Goal: Transaction & Acquisition: Obtain resource

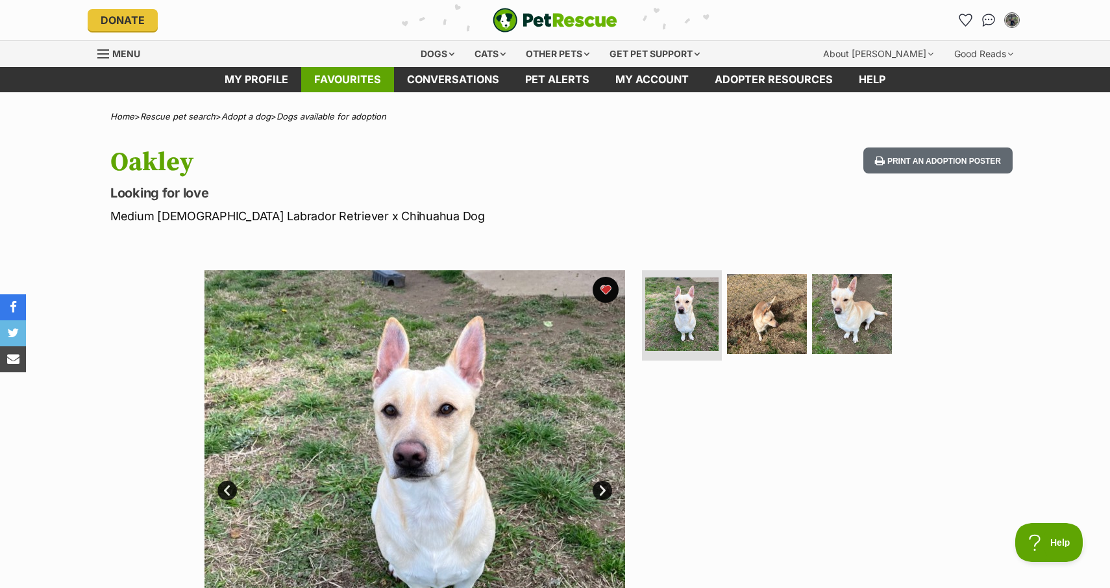
click at [340, 77] on link "Favourites" at bounding box center [347, 79] width 93 height 25
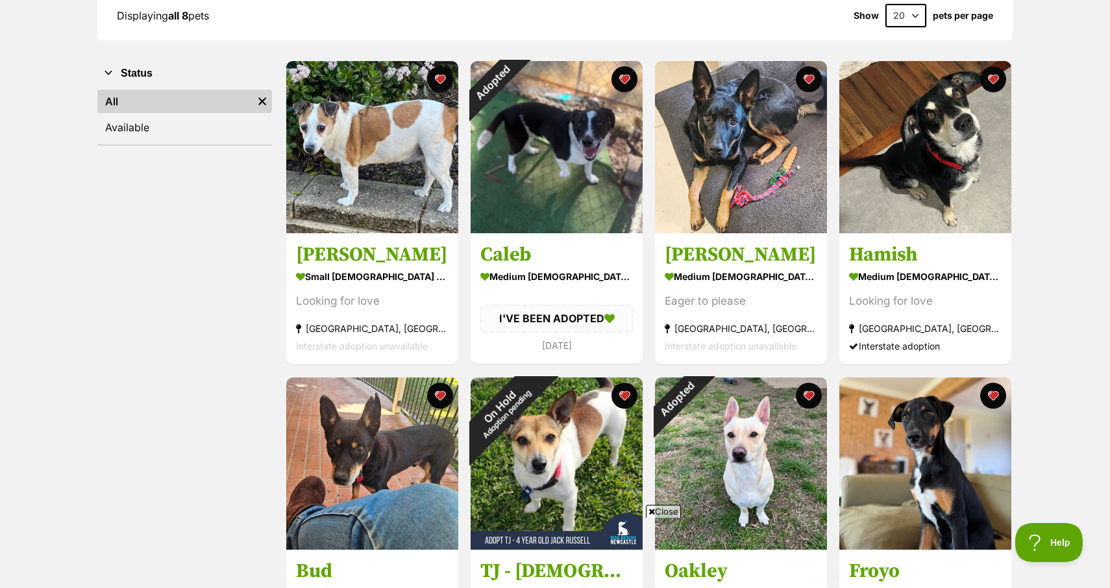
scroll to position [205, 0]
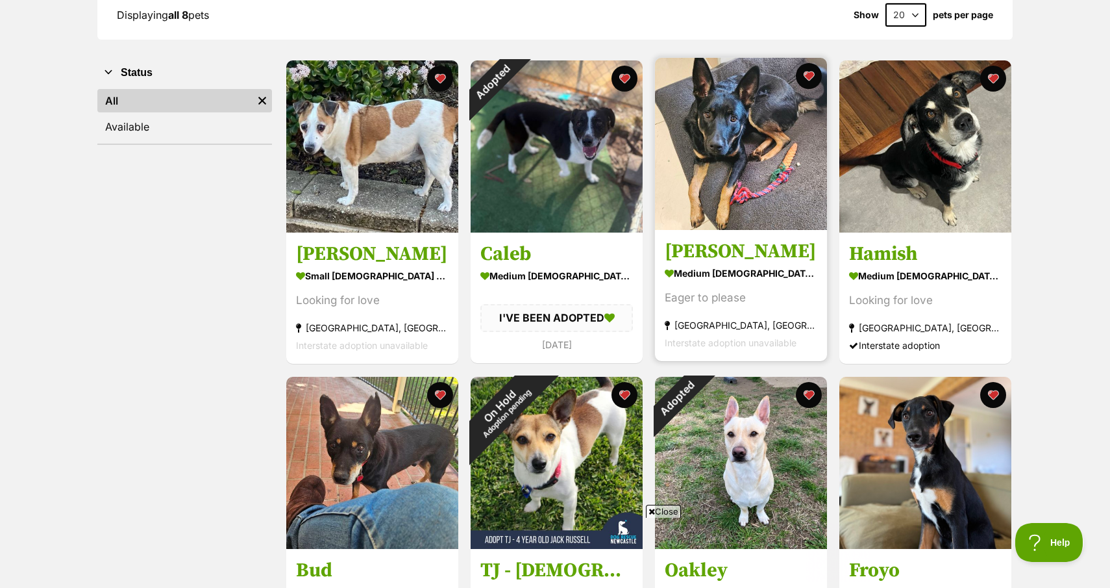
click at [732, 251] on h3 "[PERSON_NAME]" at bounding box center [741, 252] width 153 height 25
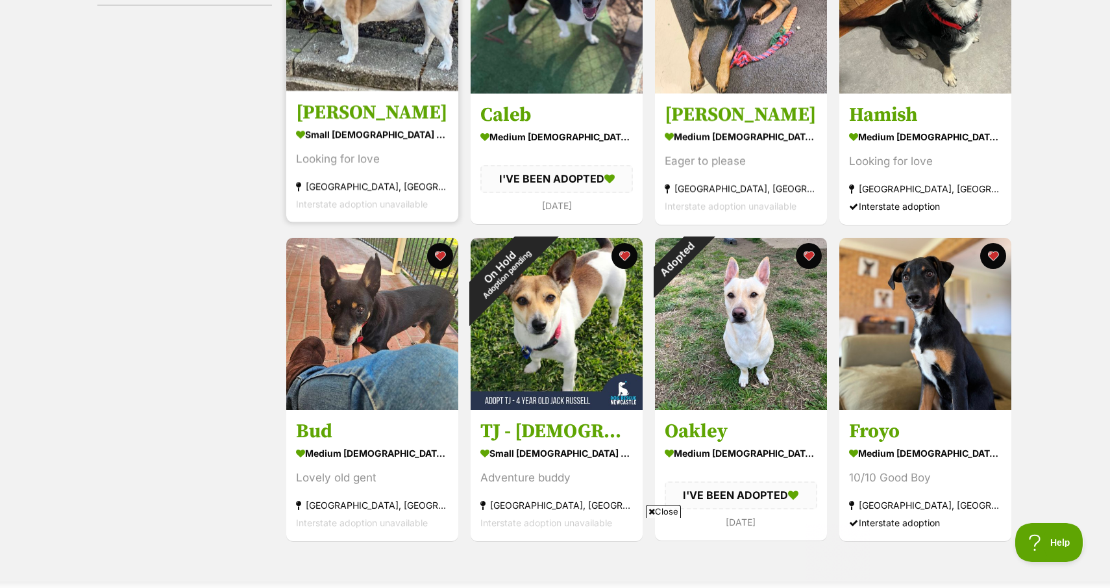
scroll to position [426, 0]
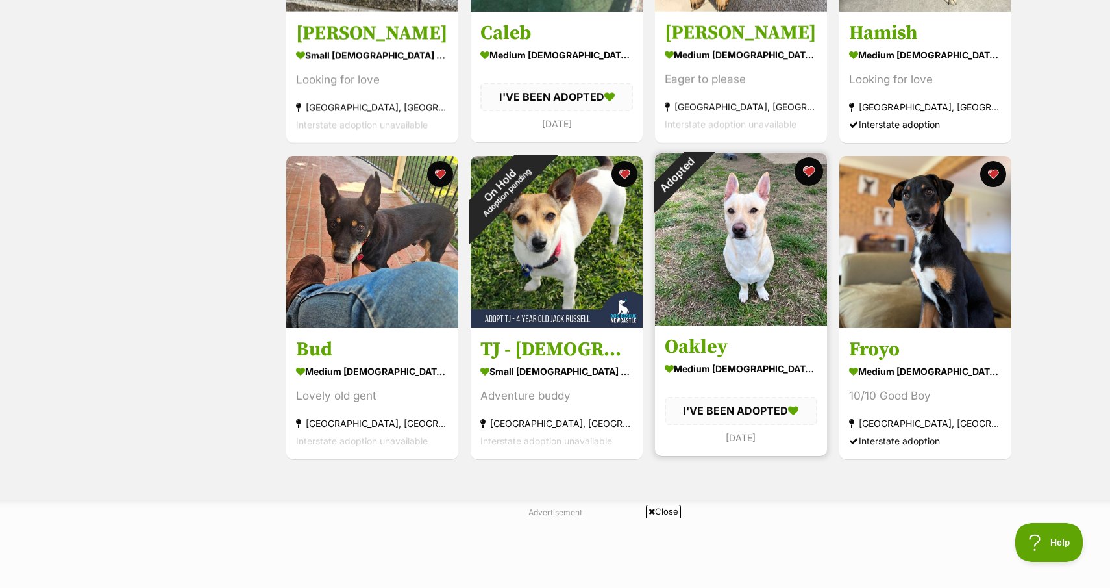
click at [807, 169] on button "favourite" at bounding box center [809, 171] width 29 height 29
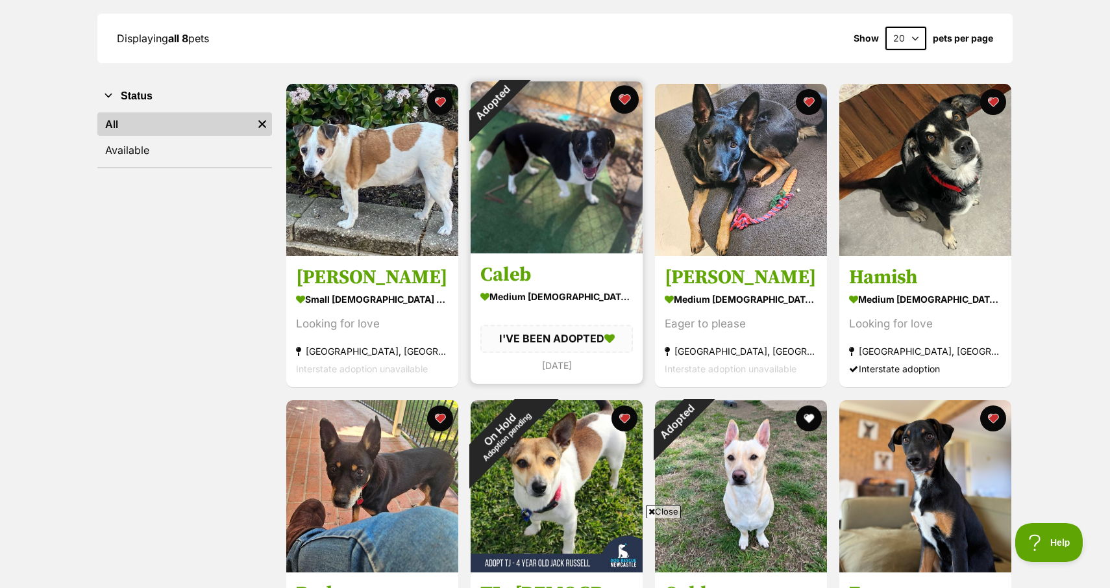
scroll to position [0, 0]
click at [628, 94] on button "favourite" at bounding box center [624, 99] width 29 height 29
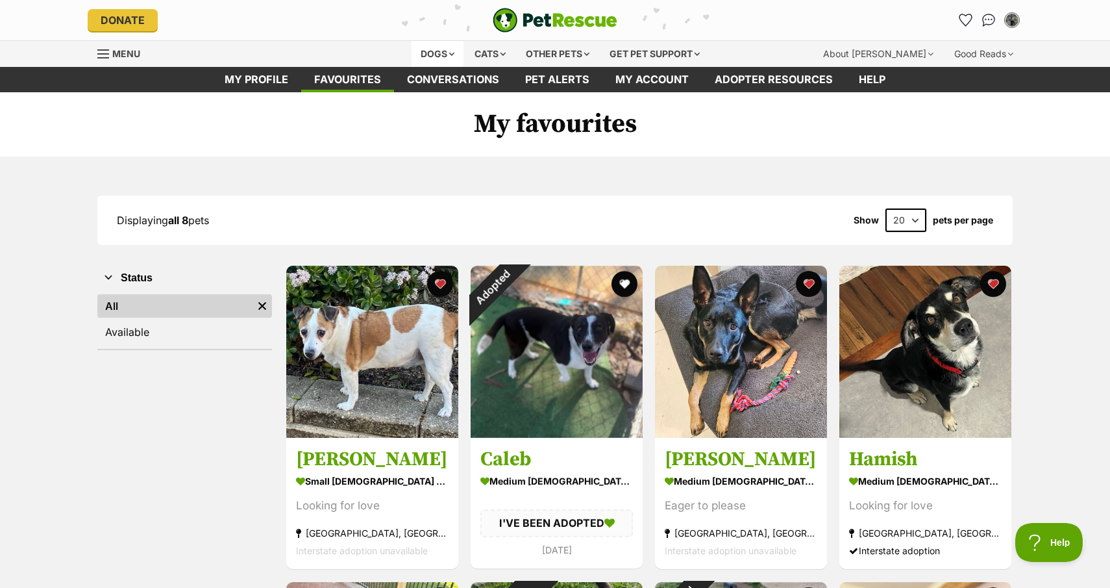
click at [437, 51] on div "Dogs" at bounding box center [438, 54] width 52 height 26
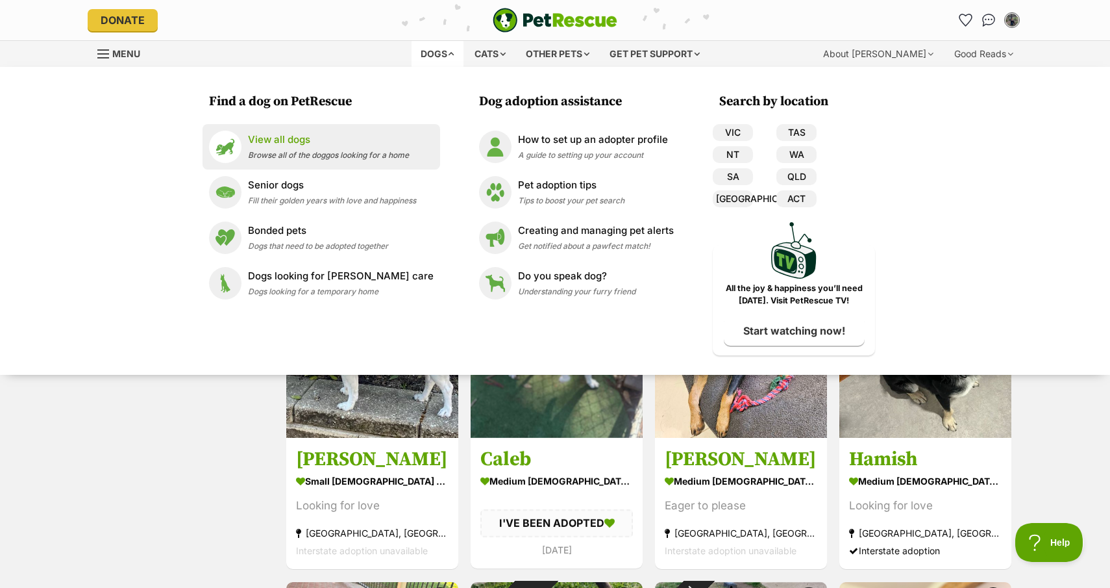
click at [322, 151] on span "Browse all of the doggos looking for a home" at bounding box center [328, 155] width 161 height 10
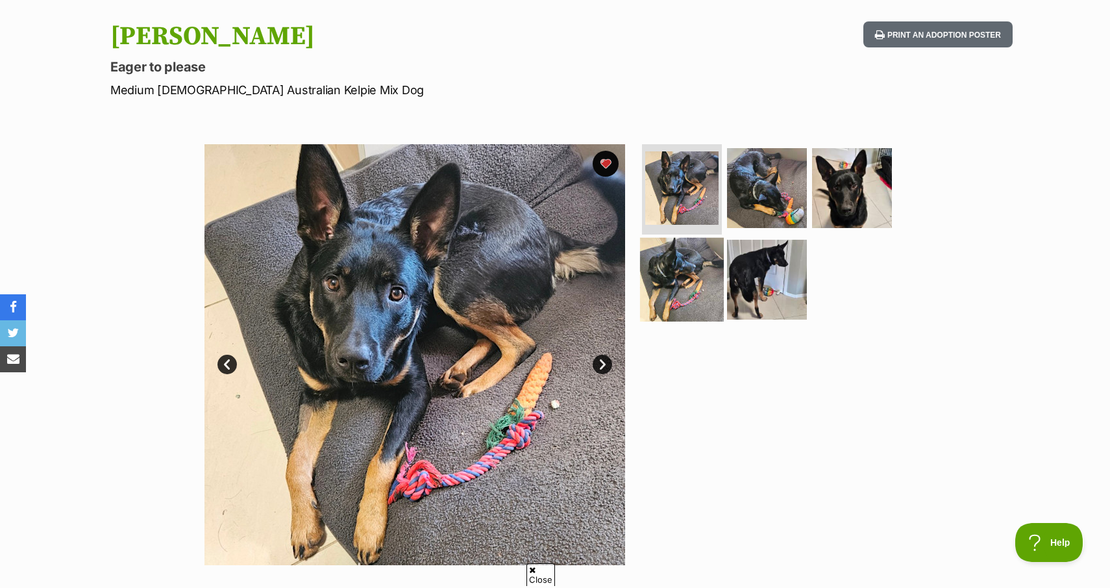
scroll to position [140, 0]
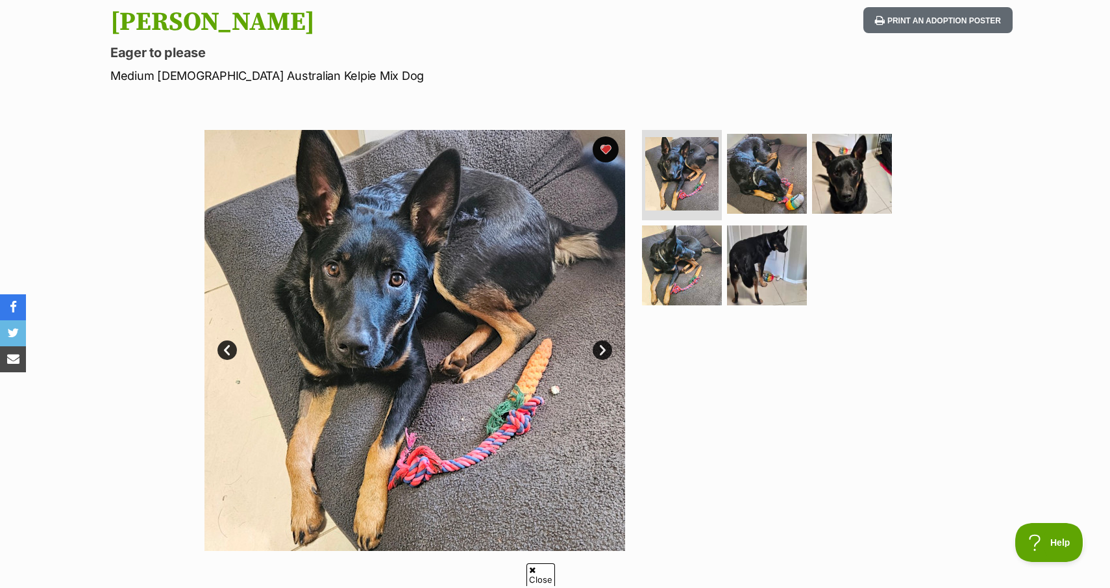
click at [600, 342] on link "Next" at bounding box center [602, 349] width 19 height 19
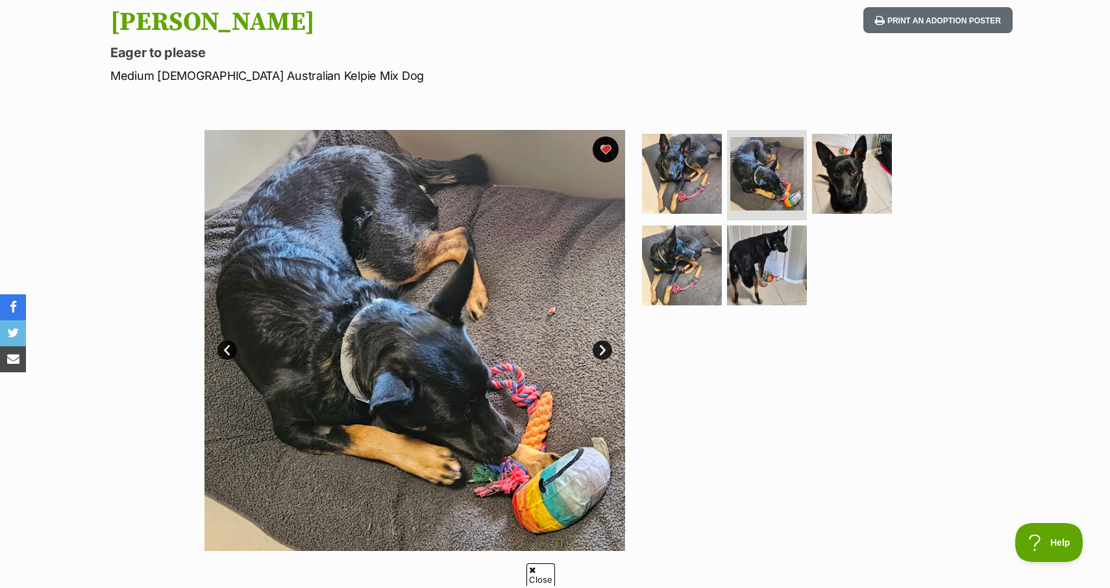
scroll to position [0, 0]
click at [600, 343] on link "Next" at bounding box center [602, 349] width 19 height 19
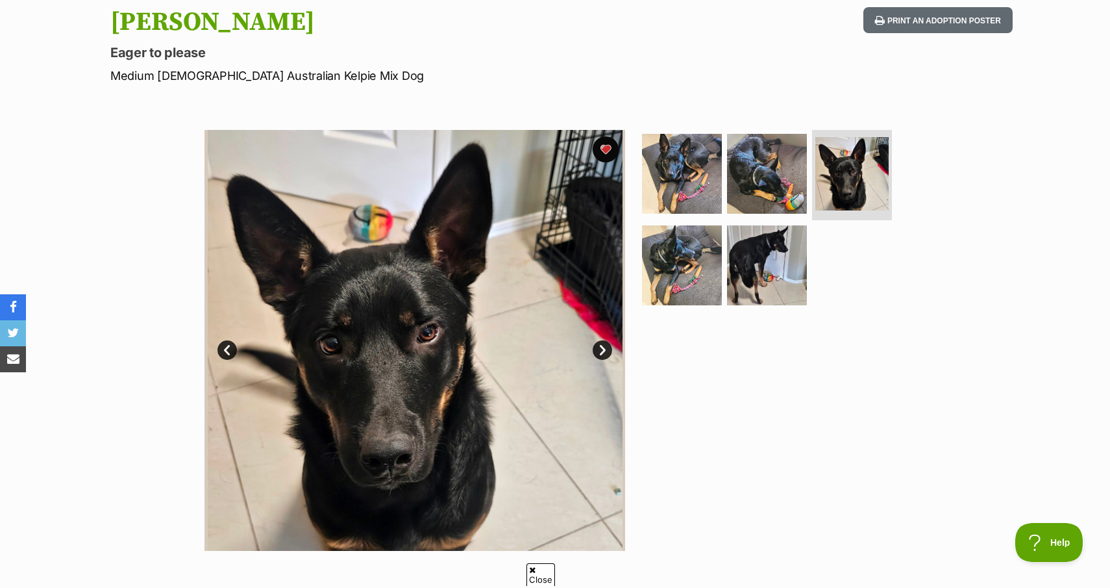
click at [600, 343] on link "Next" at bounding box center [602, 349] width 19 height 19
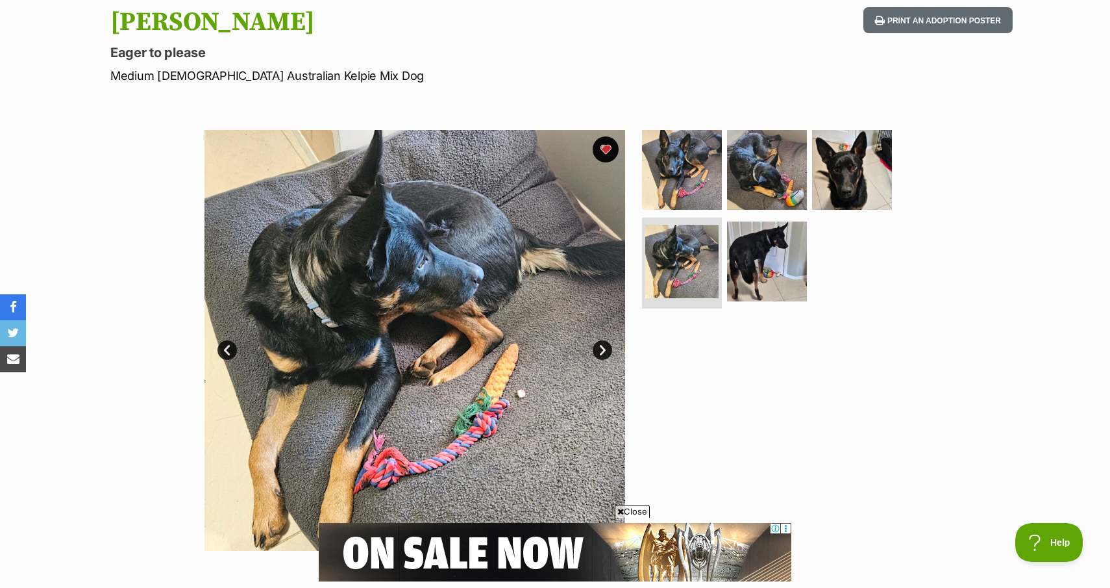
click at [600, 343] on link "Next" at bounding box center [602, 349] width 19 height 19
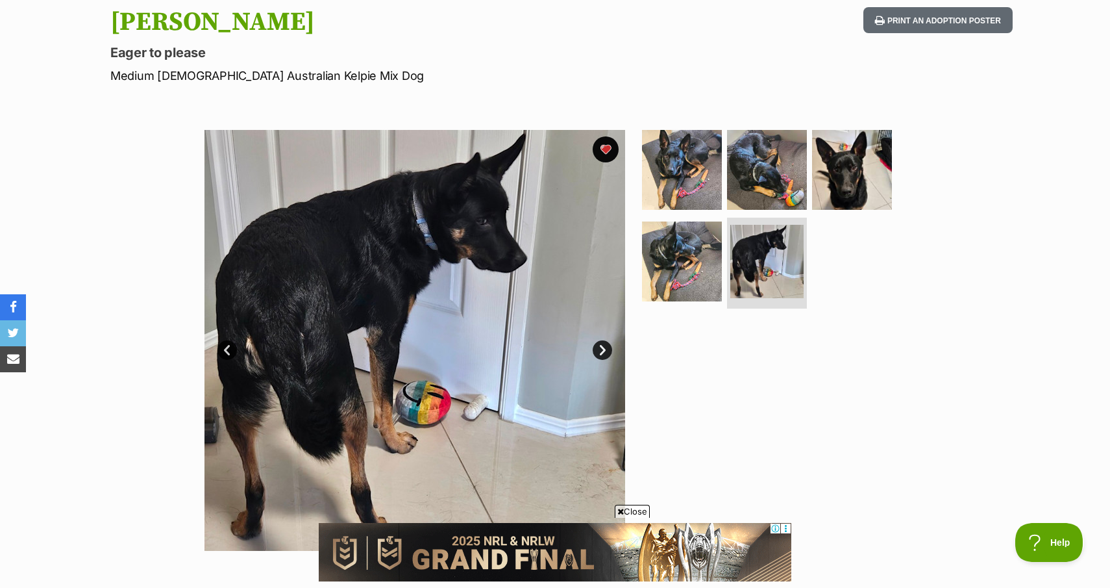
click at [600, 343] on link "Next" at bounding box center [602, 349] width 19 height 19
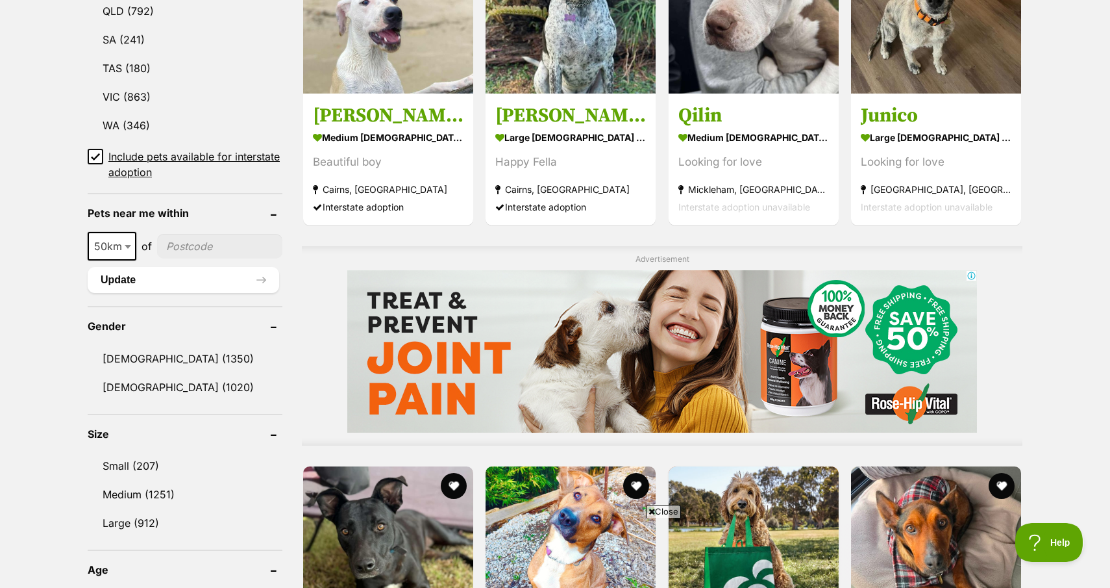
click at [100, 150] on input "Include pets available for interstate adoption" at bounding box center [96, 157] width 16 height 16
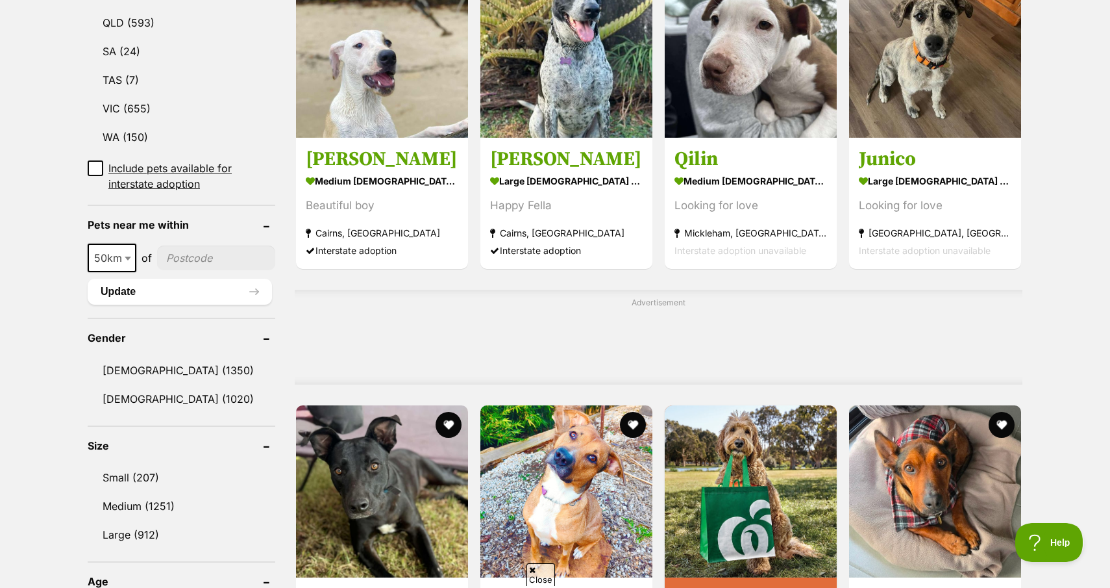
scroll to position [800, 0]
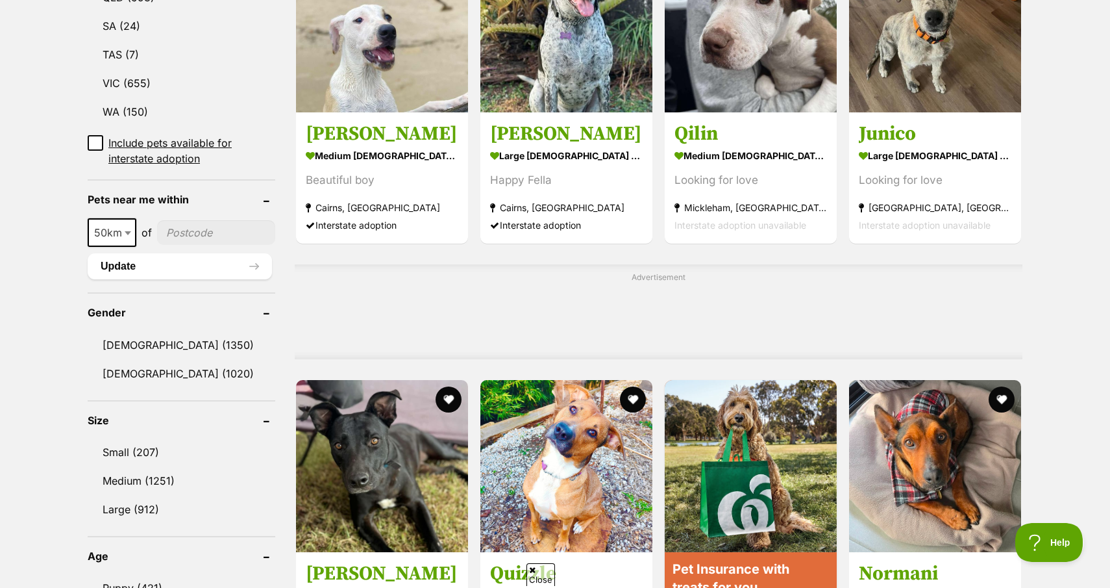
click at [125, 231] on b at bounding box center [128, 233] width 6 height 4
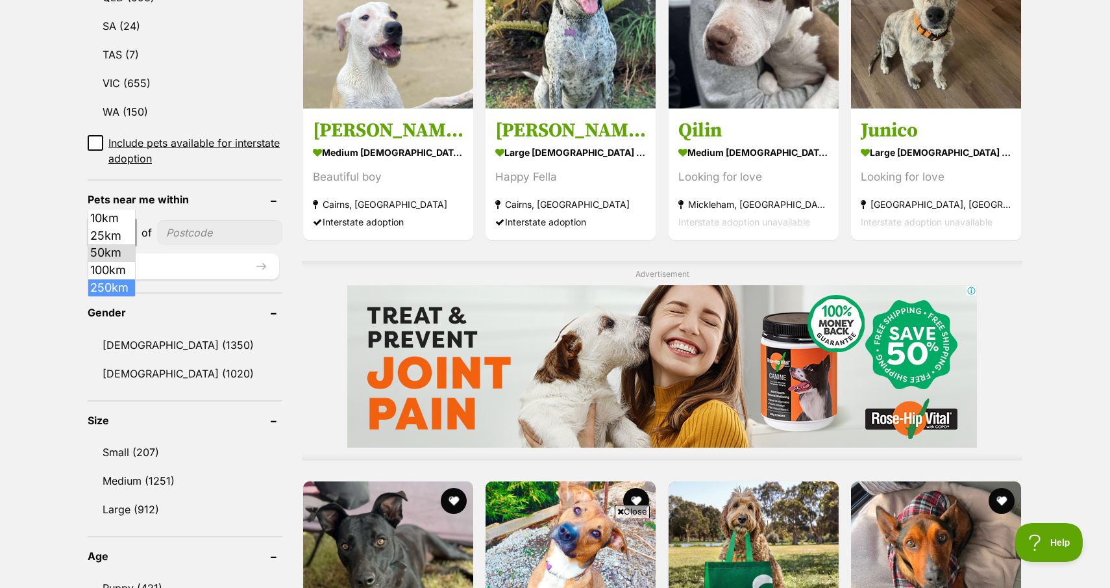
scroll to position [0, 0]
select select "250"
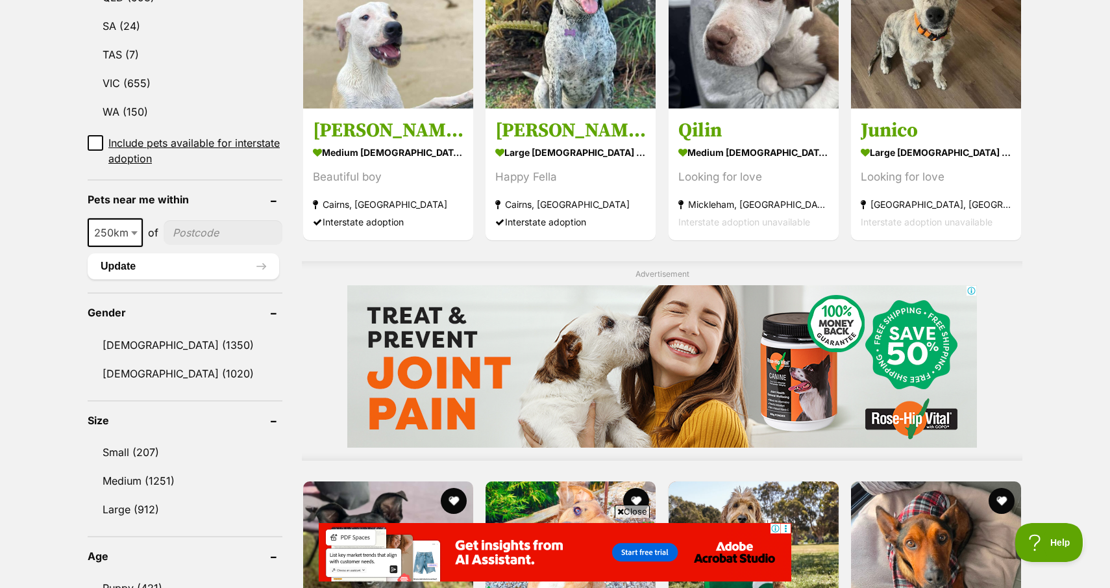
click at [207, 220] on input"] "postcode" at bounding box center [223, 232] width 119 height 25
type input"] "2540"
click at [199, 253] on button "Update" at bounding box center [184, 266] width 192 height 26
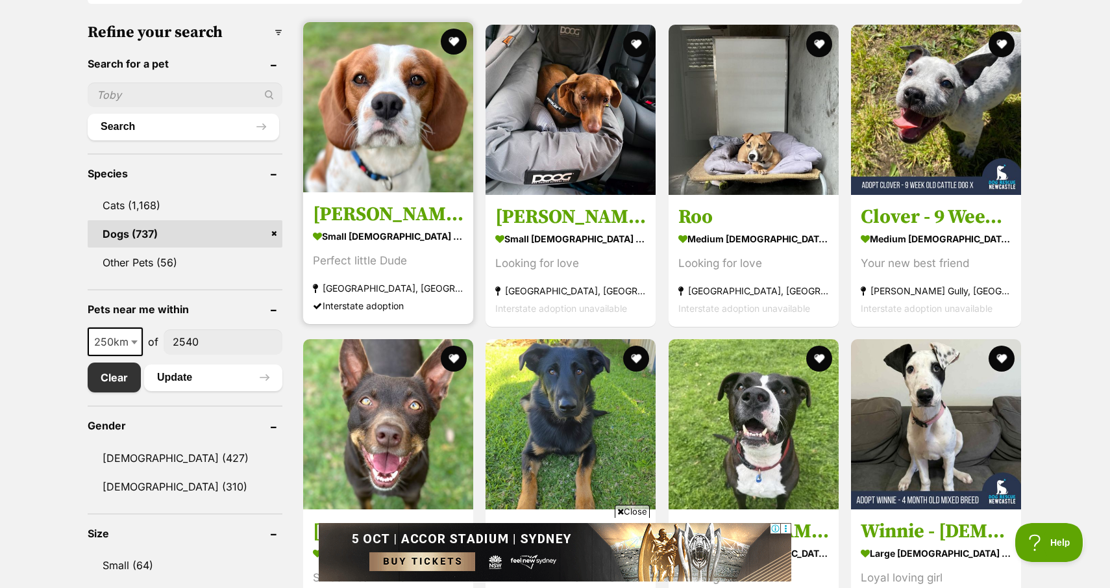
click at [352, 236] on strong "small male Dog" at bounding box center [388, 236] width 151 height 19
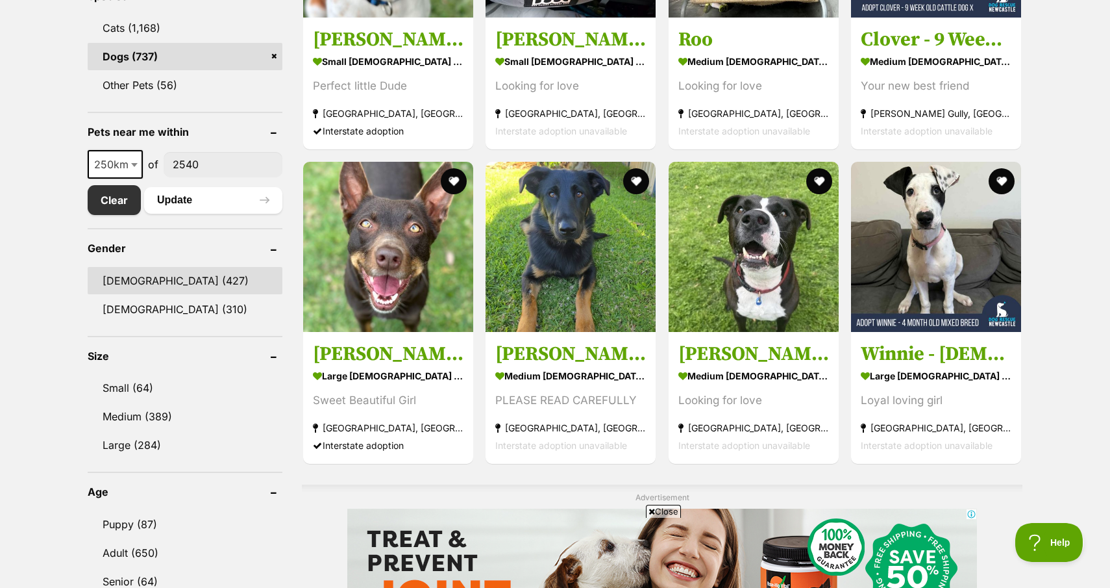
click at [131, 288] on link "Male (427)" at bounding box center [185, 280] width 195 height 27
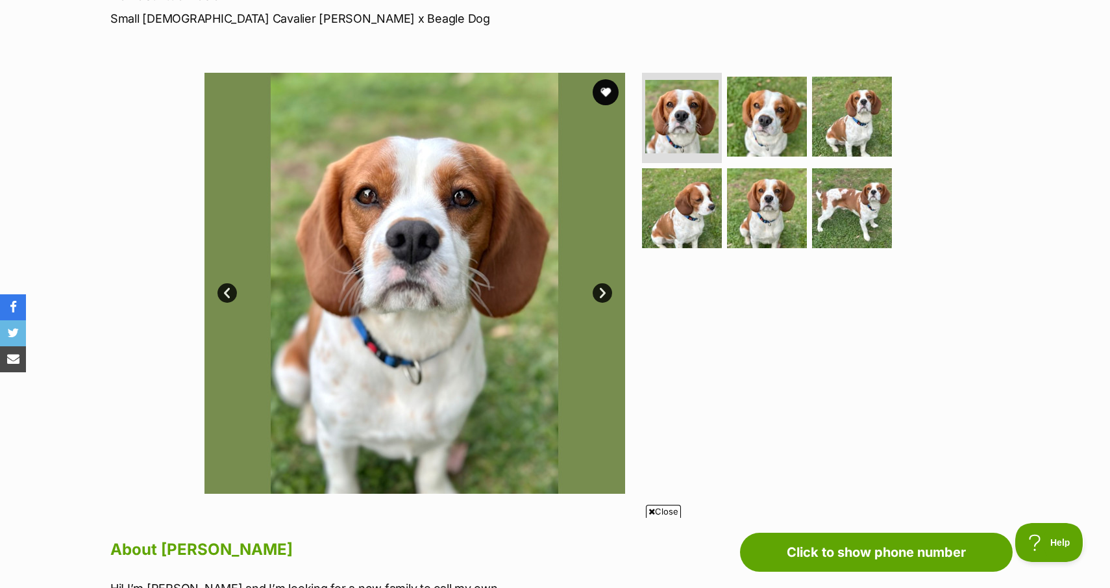
click at [597, 295] on link "Next" at bounding box center [602, 292] width 19 height 19
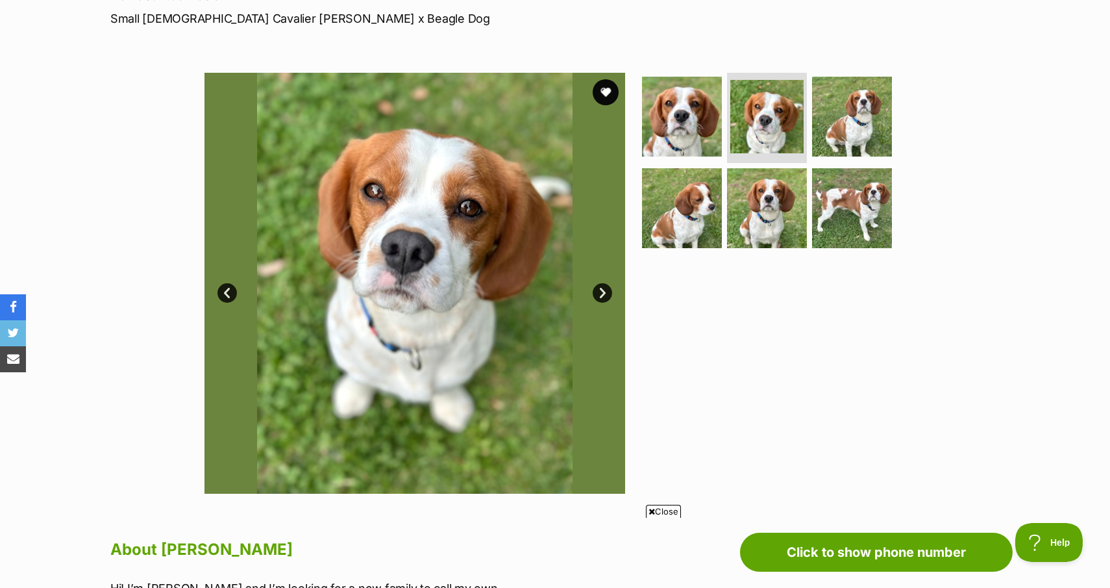
click at [599, 295] on link "Next" at bounding box center [602, 292] width 19 height 19
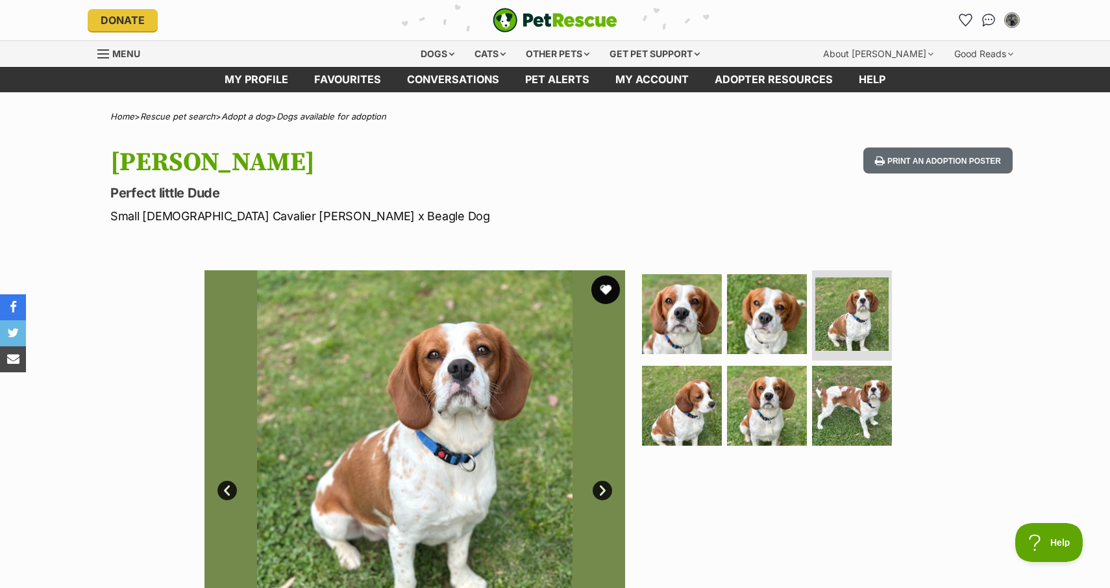
click at [603, 282] on button "favourite" at bounding box center [606, 289] width 29 height 29
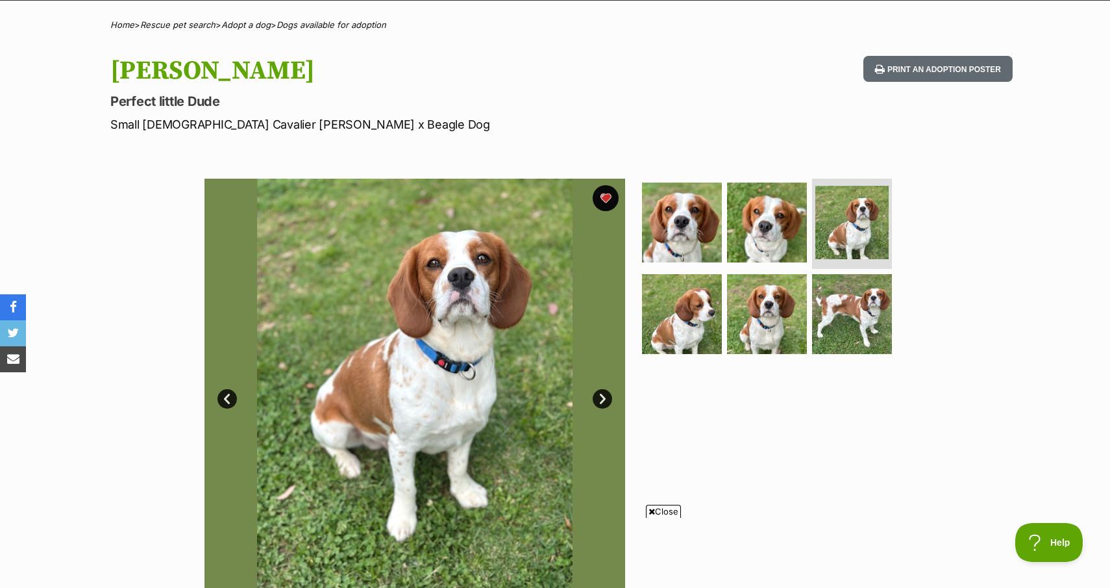
scroll to position [149, 0]
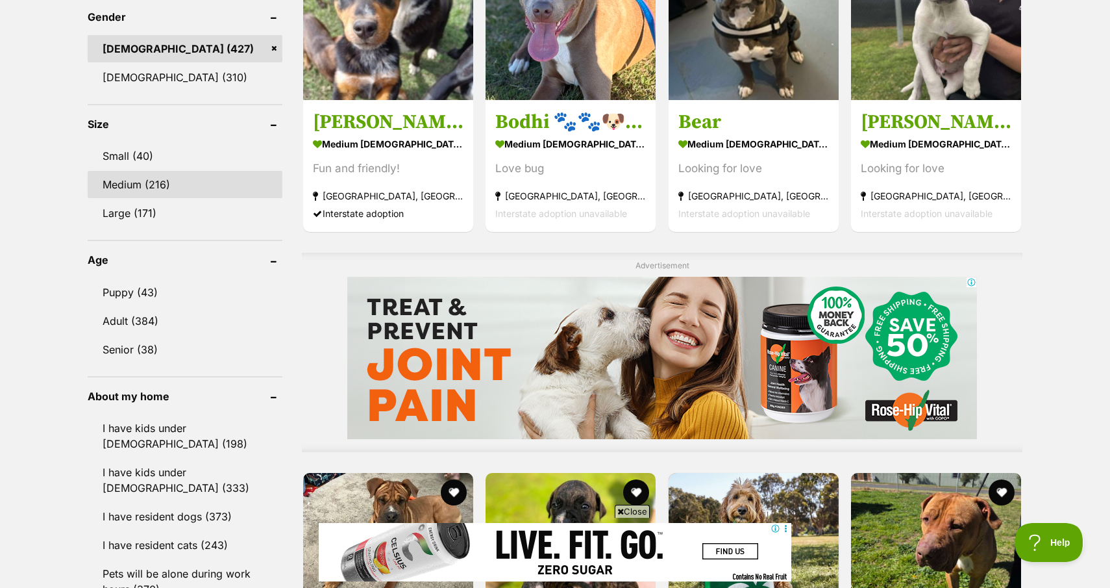
scroll to position [808, 0]
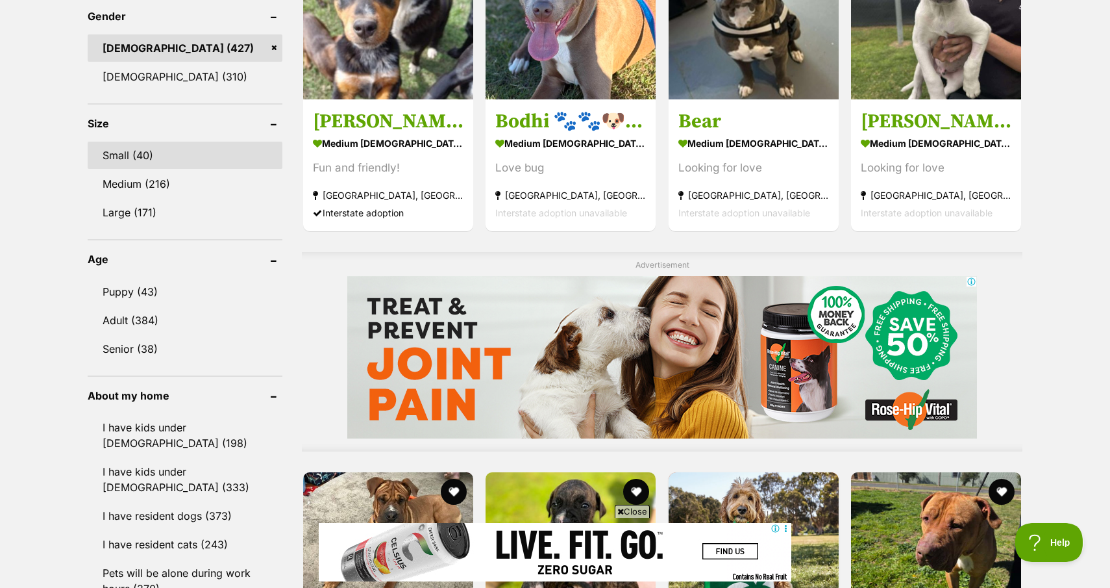
click at [142, 142] on link "Small (40)" at bounding box center [185, 155] width 195 height 27
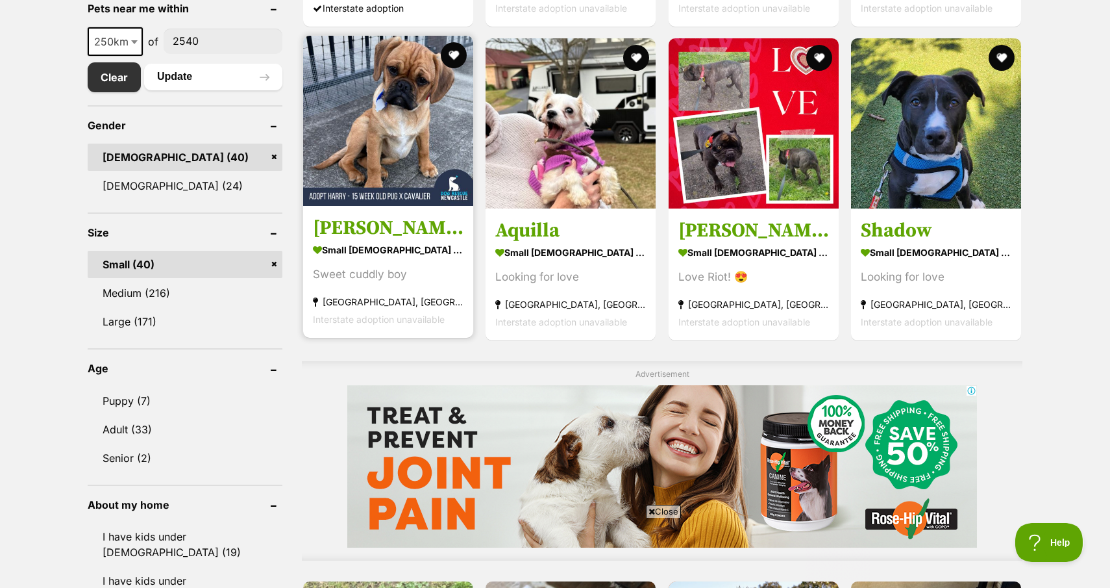
scroll to position [700, 0]
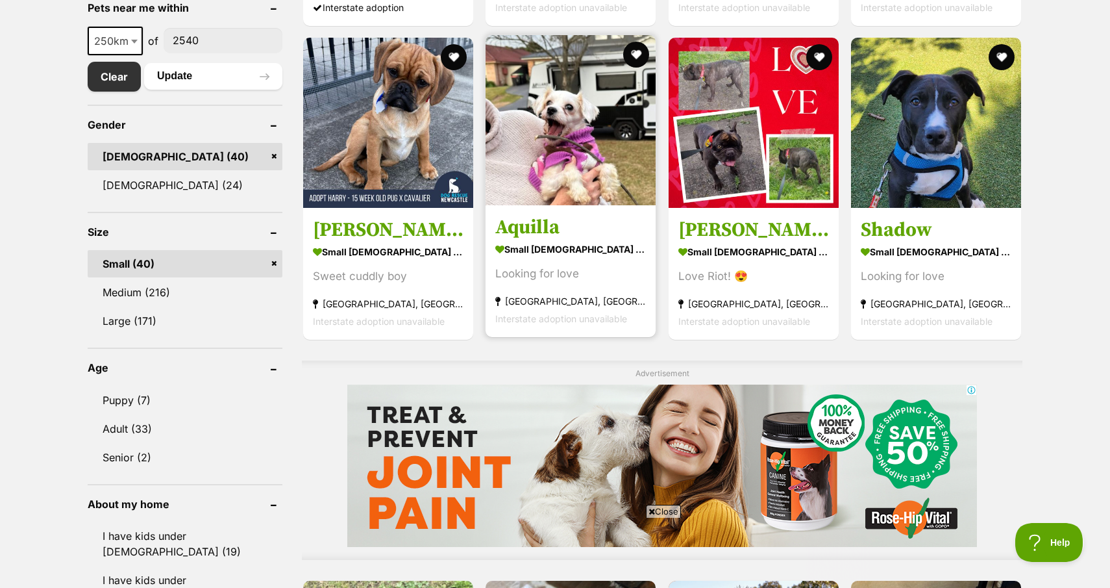
click at [548, 243] on strong "small male Dog" at bounding box center [570, 249] width 151 height 19
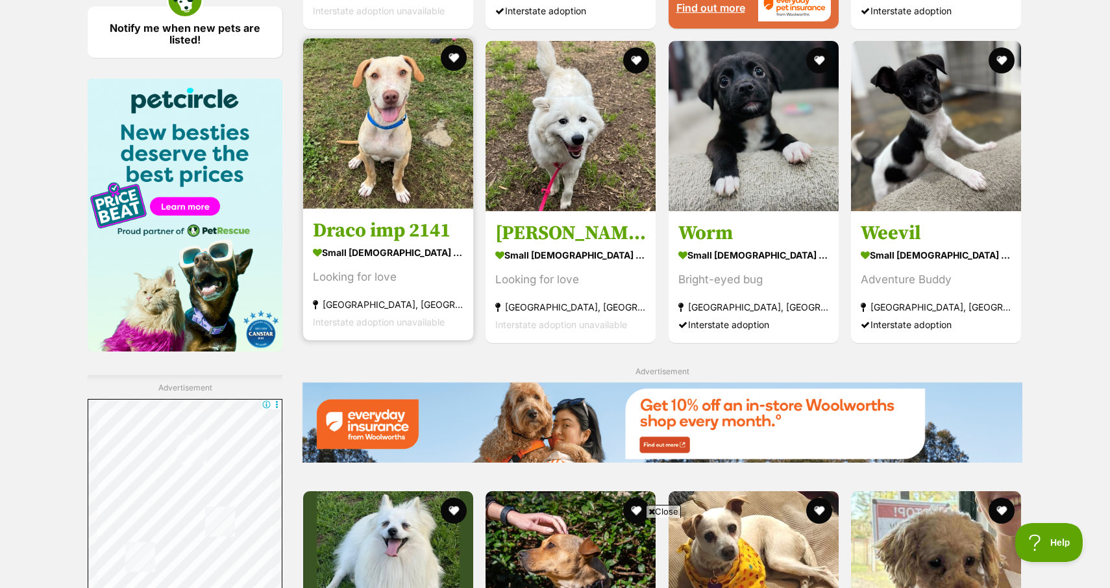
scroll to position [1567, 0]
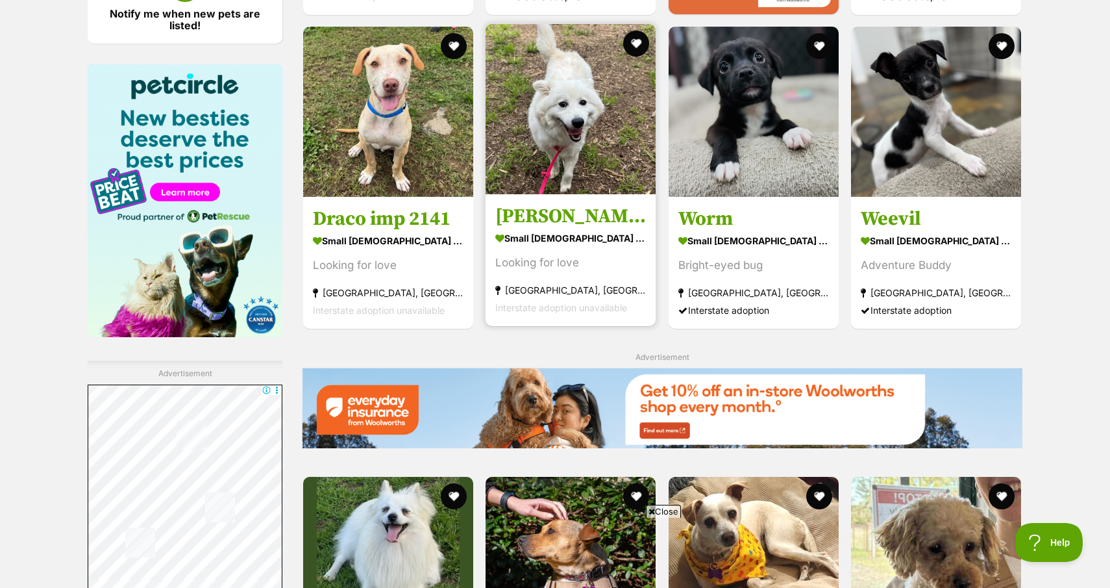
click at [580, 217] on h3 "Olaf imp 2132" at bounding box center [570, 216] width 151 height 25
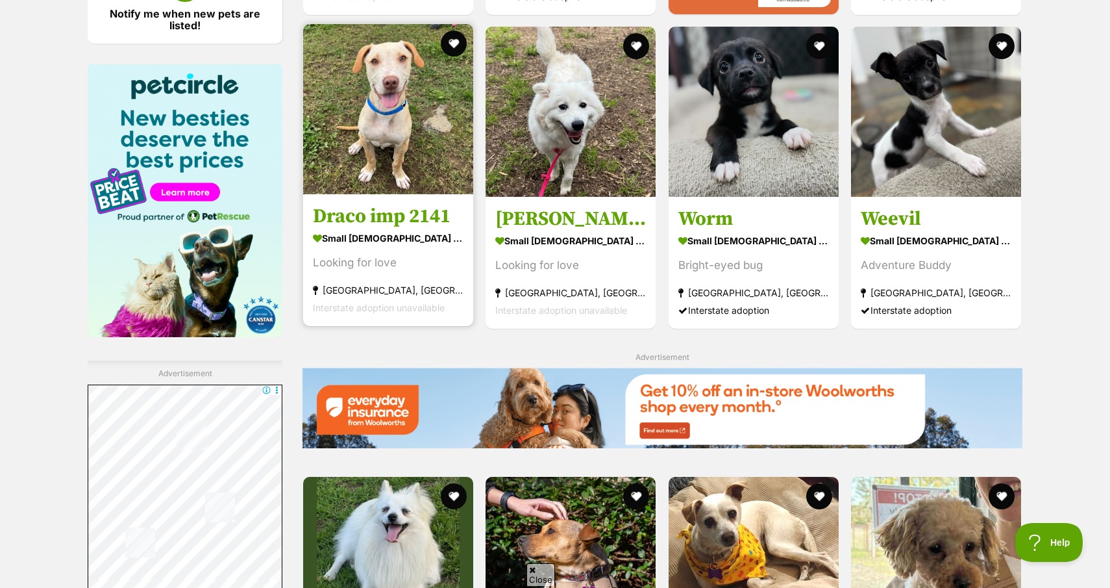
click at [380, 211] on h3 "Draco imp 2141" at bounding box center [388, 216] width 151 height 25
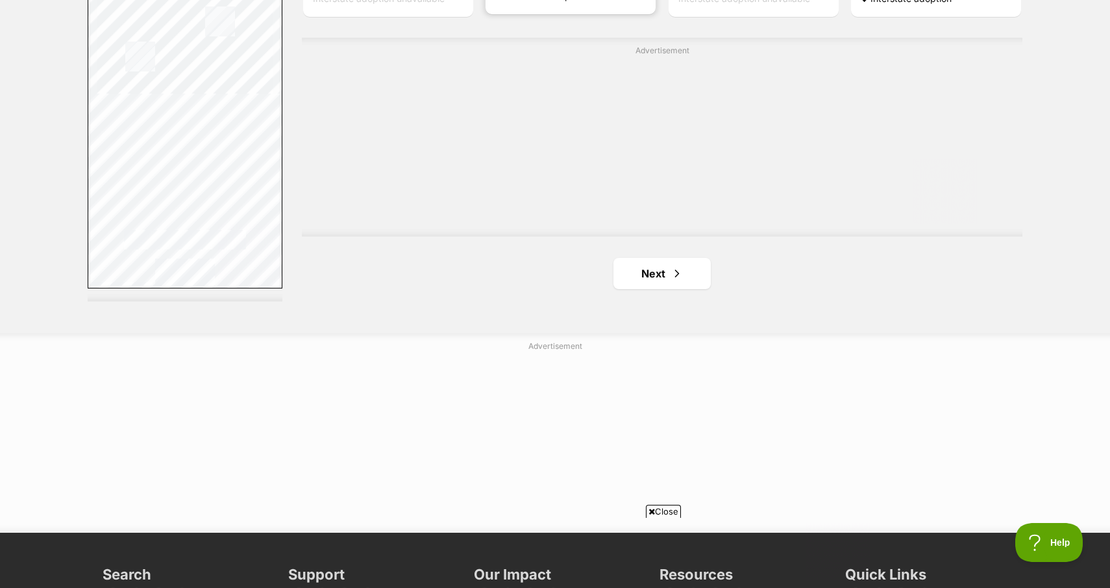
scroll to position [2331, 0]
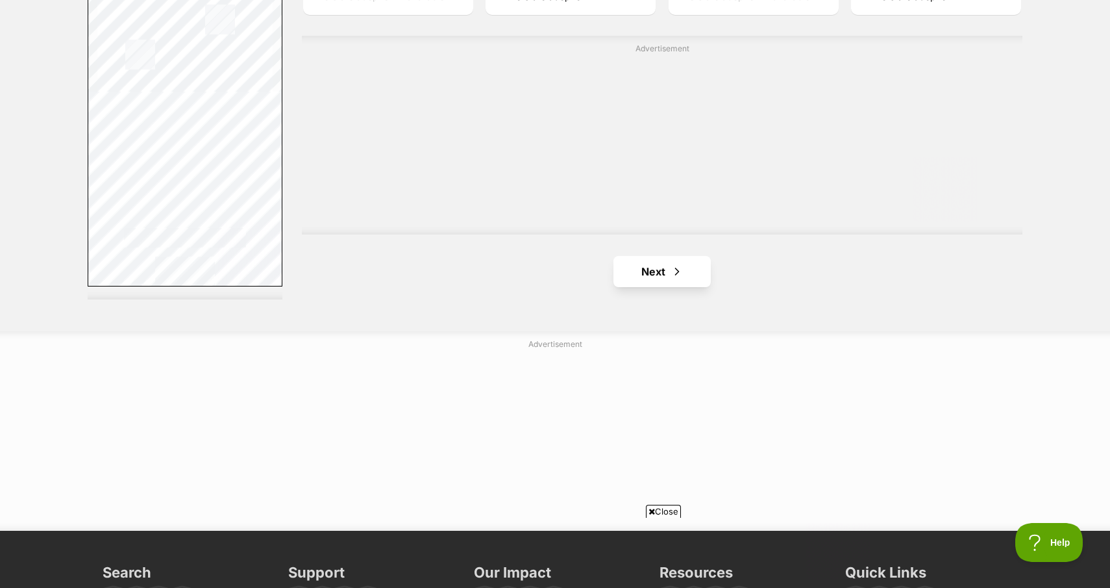
click at [664, 267] on link "Next" at bounding box center [662, 271] width 97 height 31
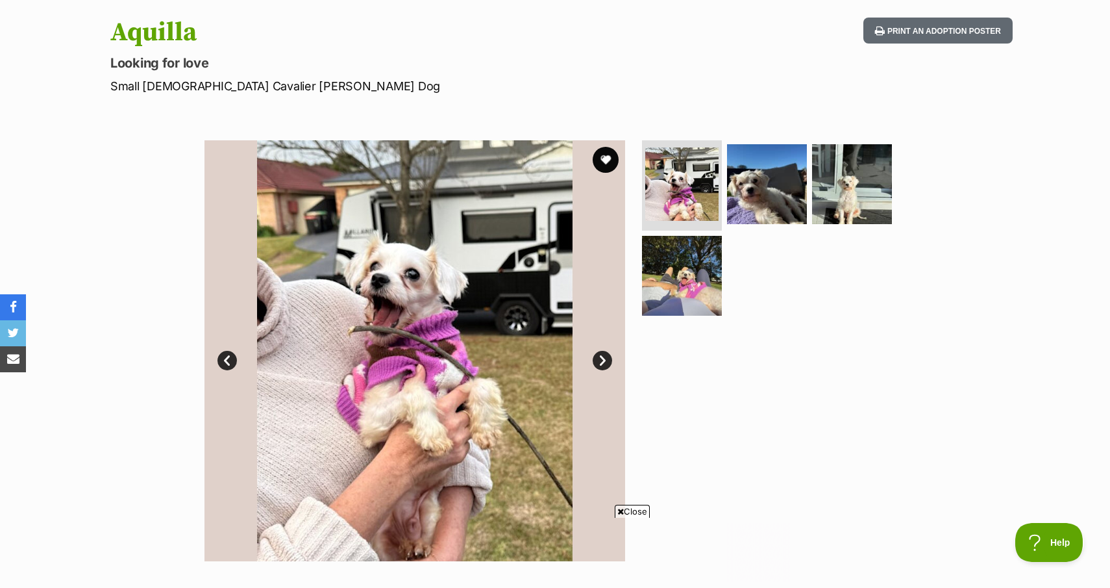
click at [597, 356] on link "Next" at bounding box center [602, 360] width 19 height 19
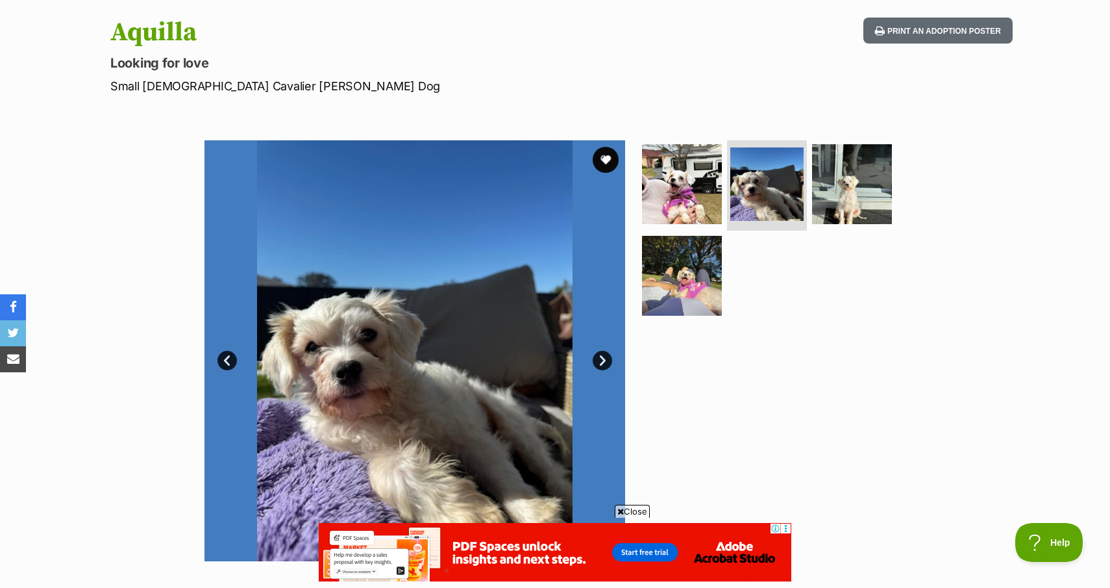
click at [597, 356] on link "Next" at bounding box center [602, 360] width 19 height 19
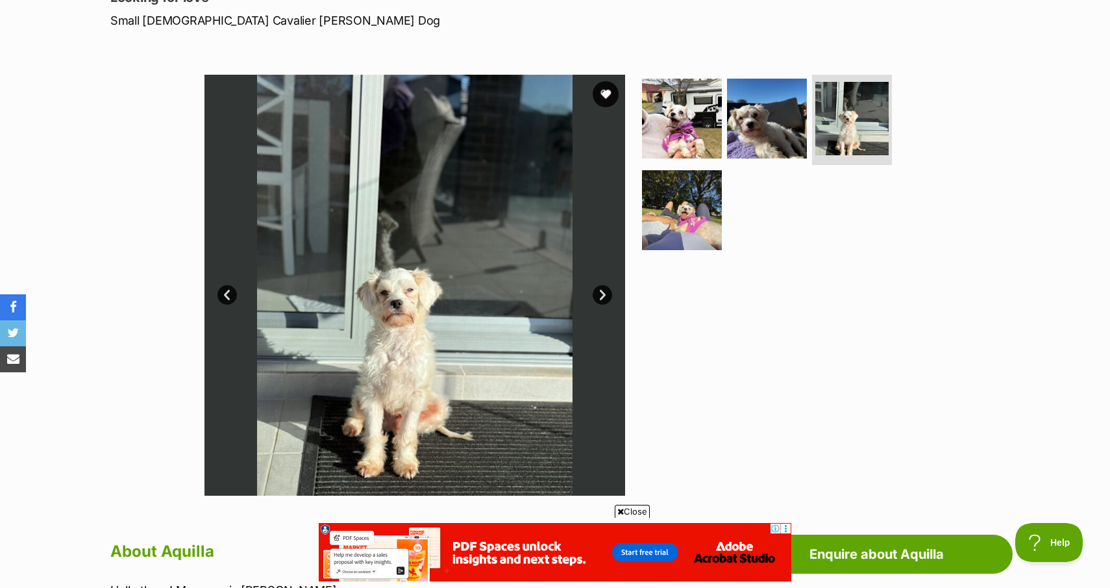
scroll to position [199, 0]
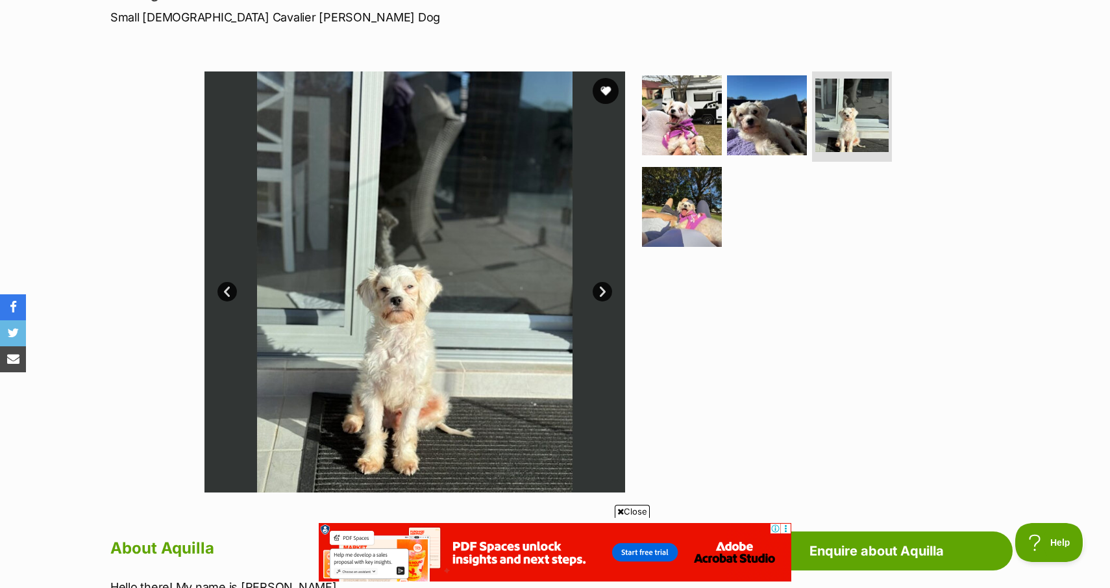
click at [599, 288] on link "Next" at bounding box center [602, 291] width 19 height 19
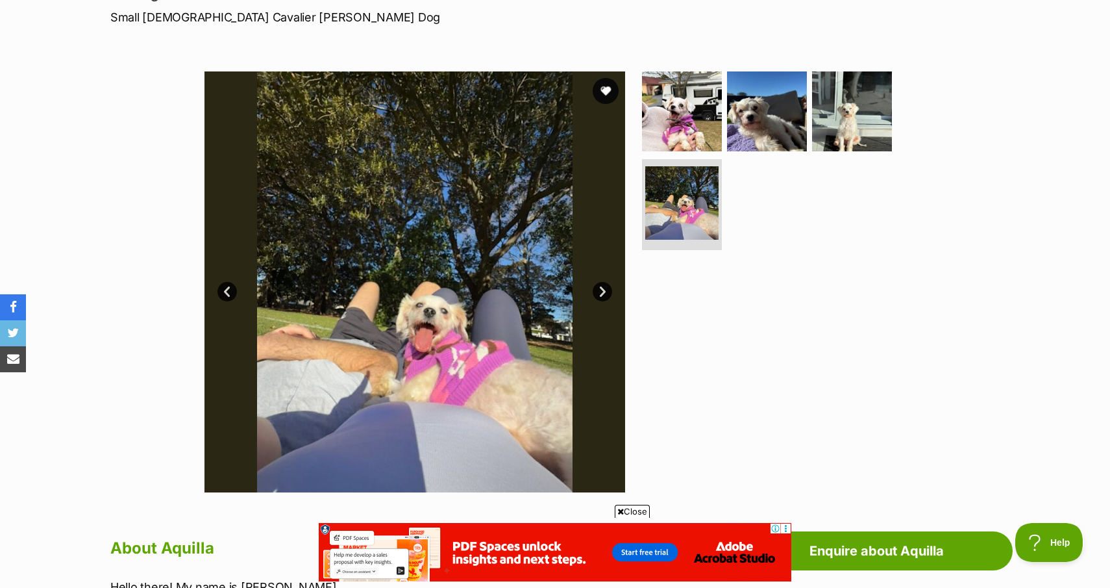
click at [599, 288] on link "Next" at bounding box center [602, 291] width 19 height 19
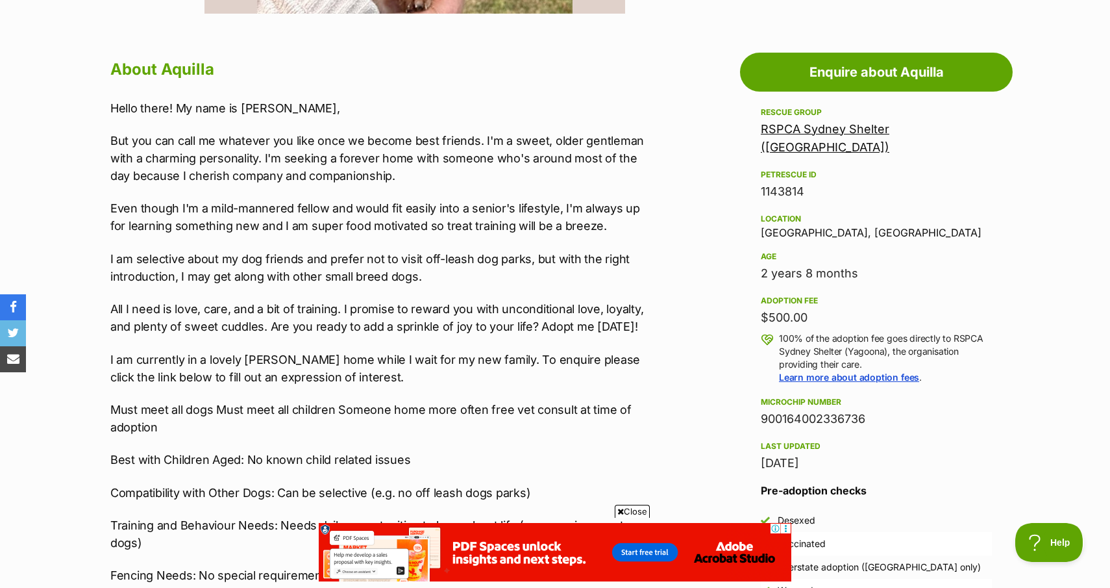
scroll to position [678, 0]
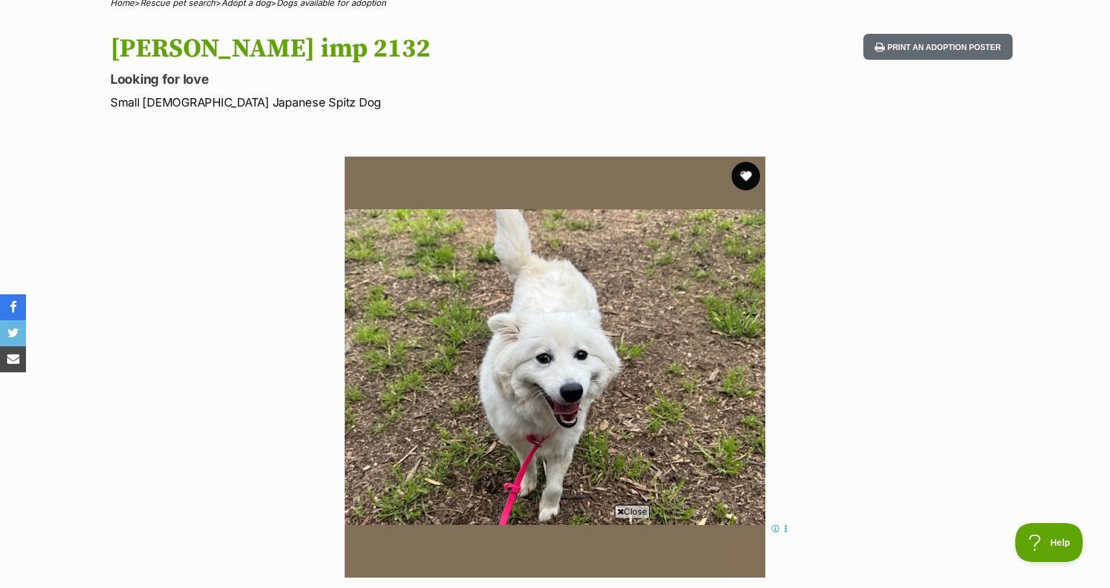
click at [753, 173] on button "favourite" at bounding box center [746, 176] width 29 height 29
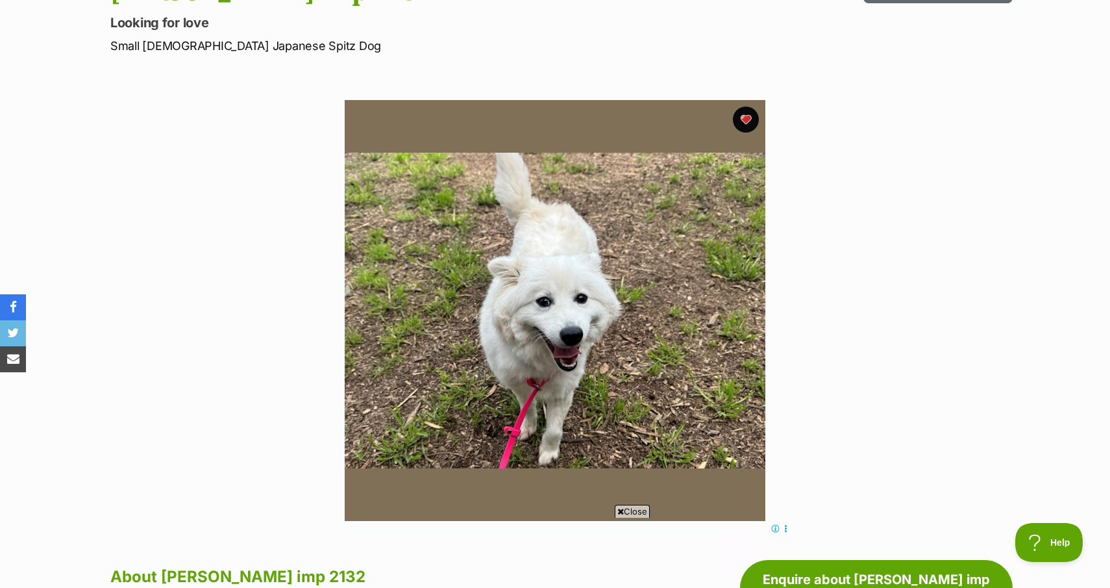
scroll to position [170, 0]
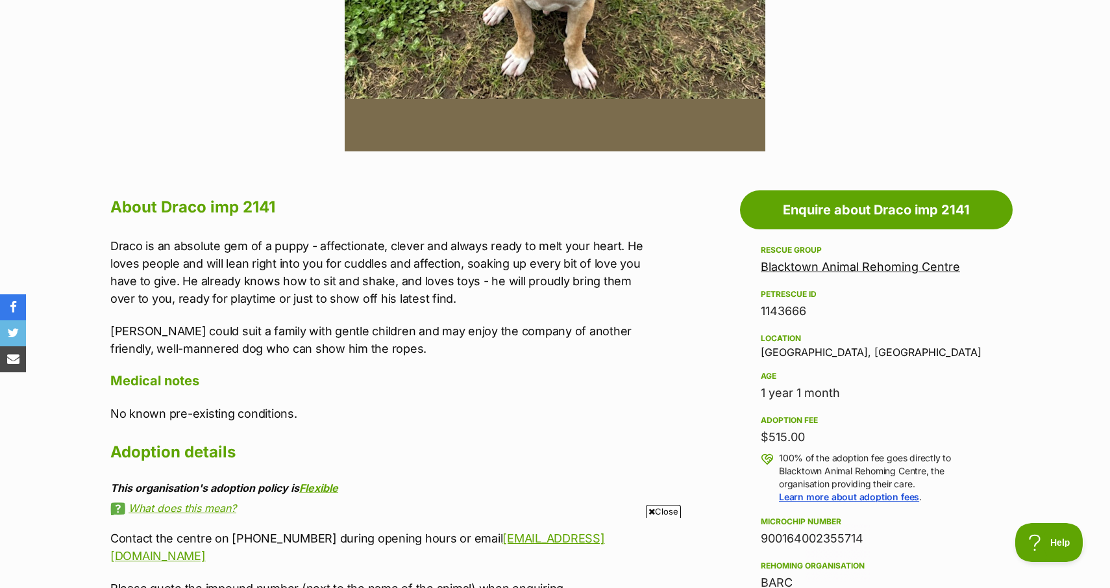
scroll to position [541, 0]
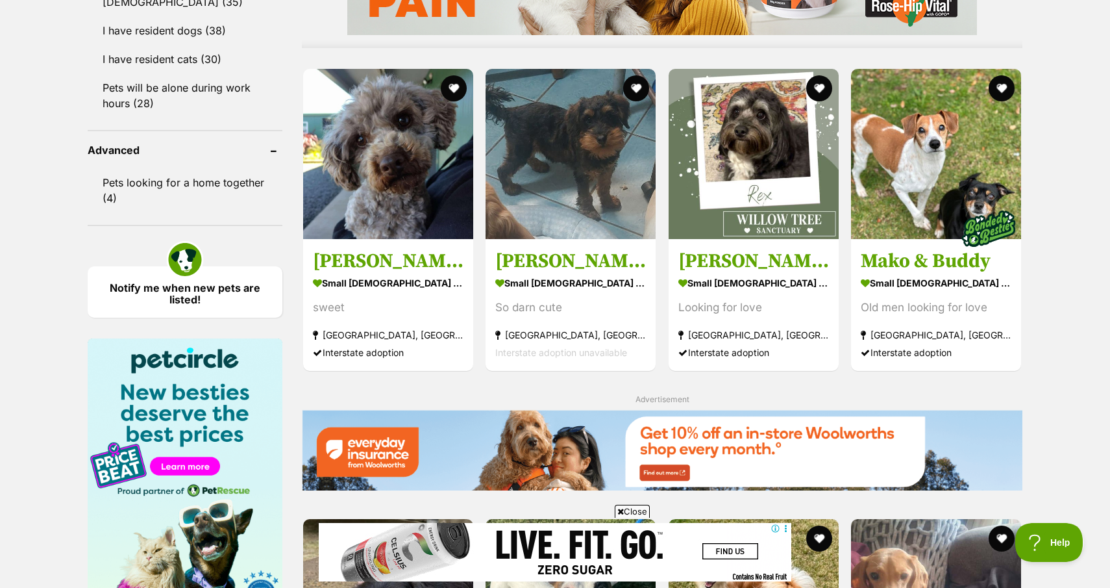
scroll to position [1295, 0]
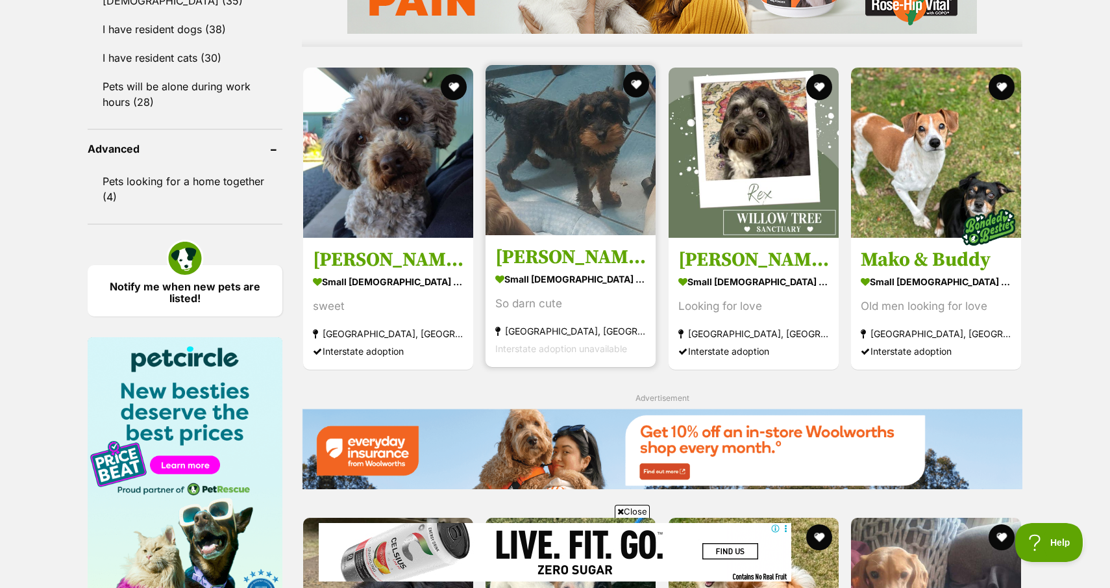
click at [510, 251] on h3 "[PERSON_NAME]" at bounding box center [570, 257] width 151 height 25
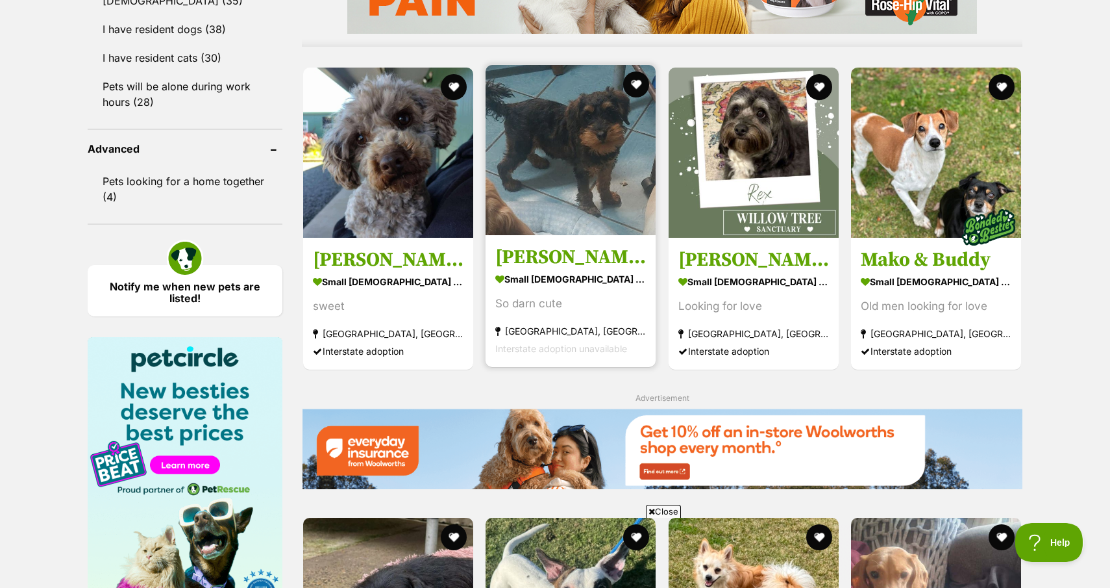
scroll to position [0, 0]
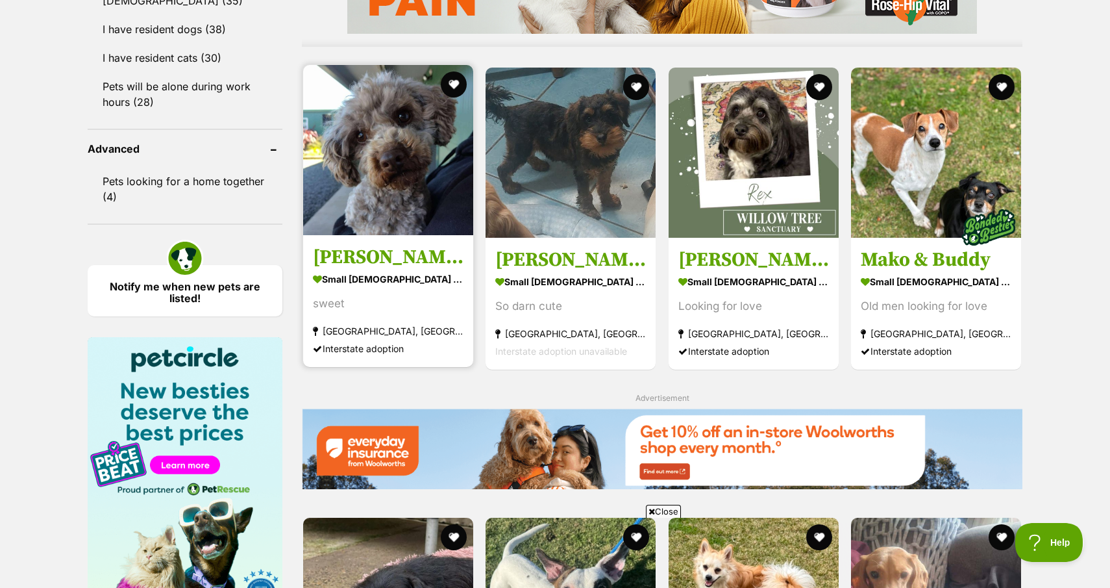
click at [362, 252] on h3 "Cooper" at bounding box center [388, 257] width 151 height 25
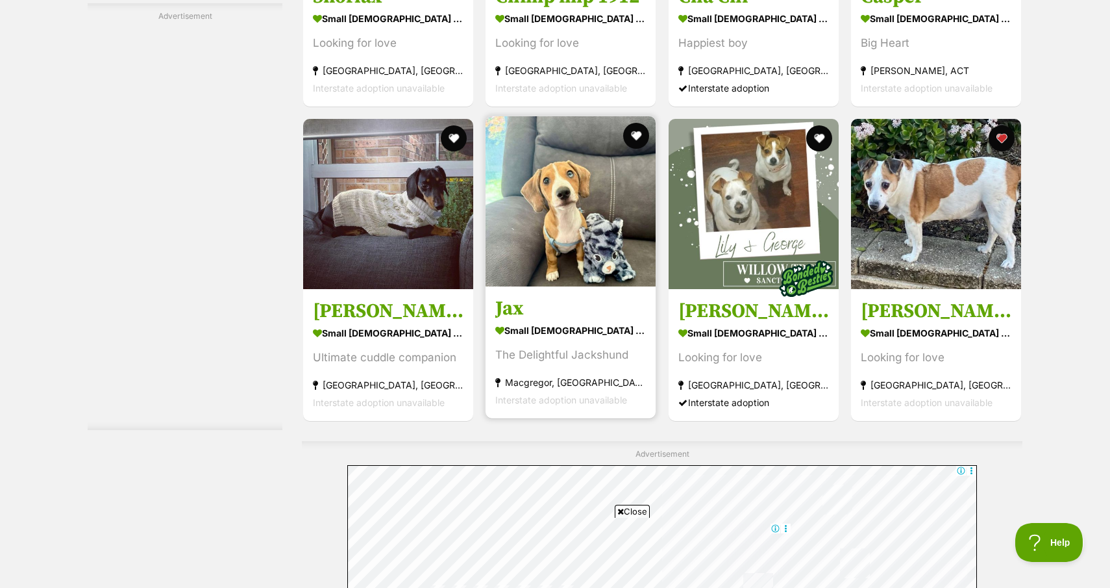
scroll to position [2010, 0]
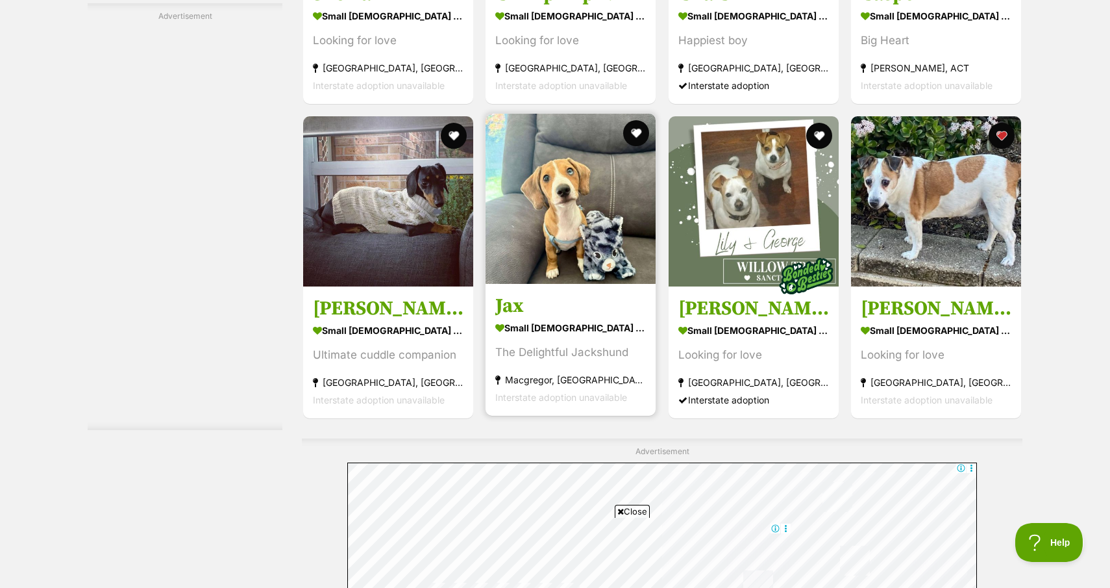
click at [535, 318] on link "Jax small male Dog The Delightful Jackshund Macgregor, ACT Interstate adoption …" at bounding box center [571, 349] width 170 height 132
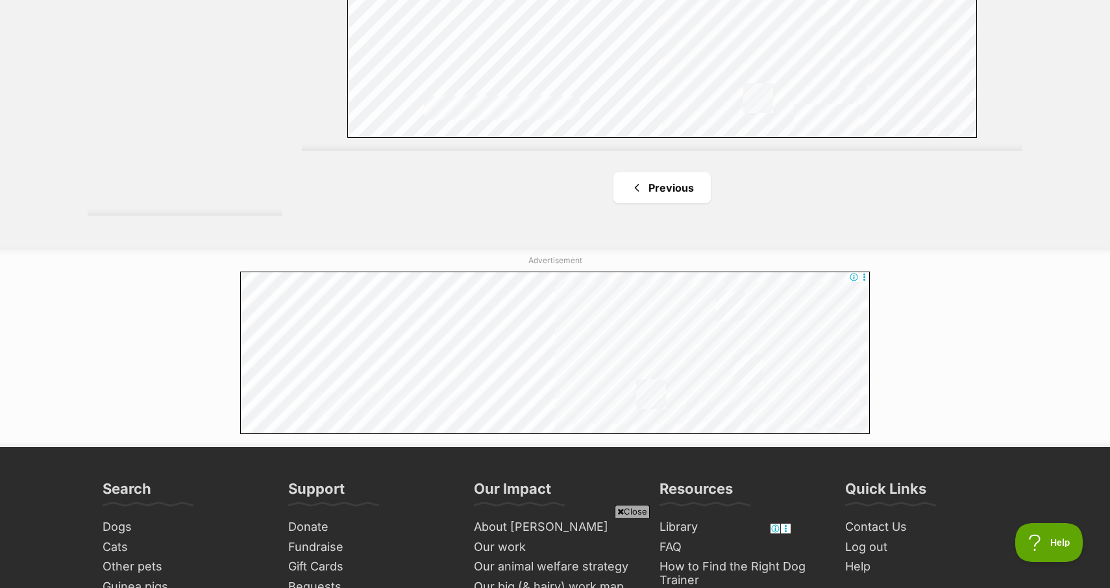
scroll to position [2498, 0]
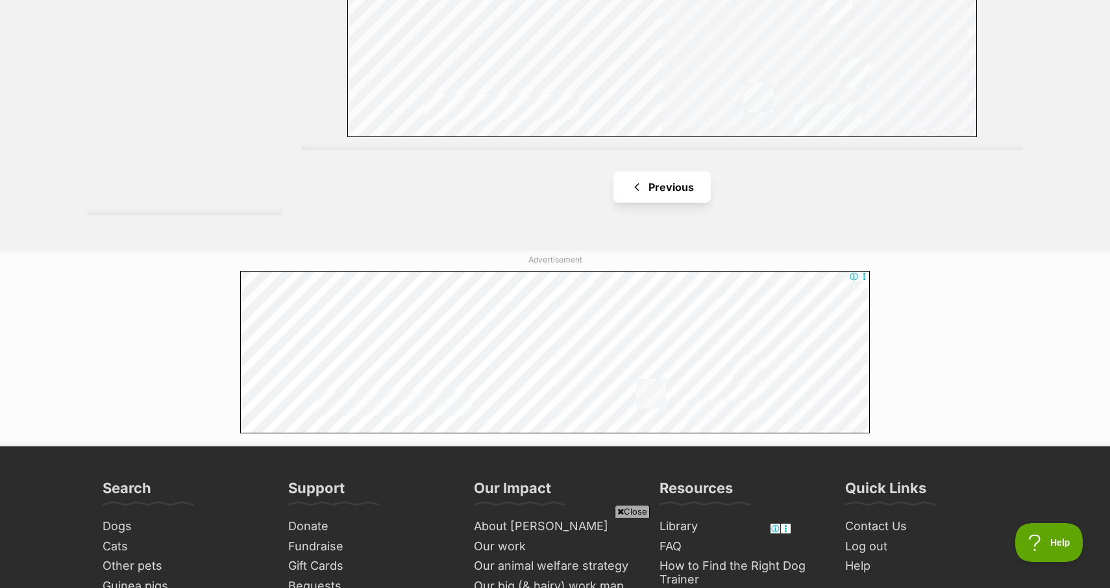
click at [657, 191] on link "Previous" at bounding box center [662, 186] width 97 height 31
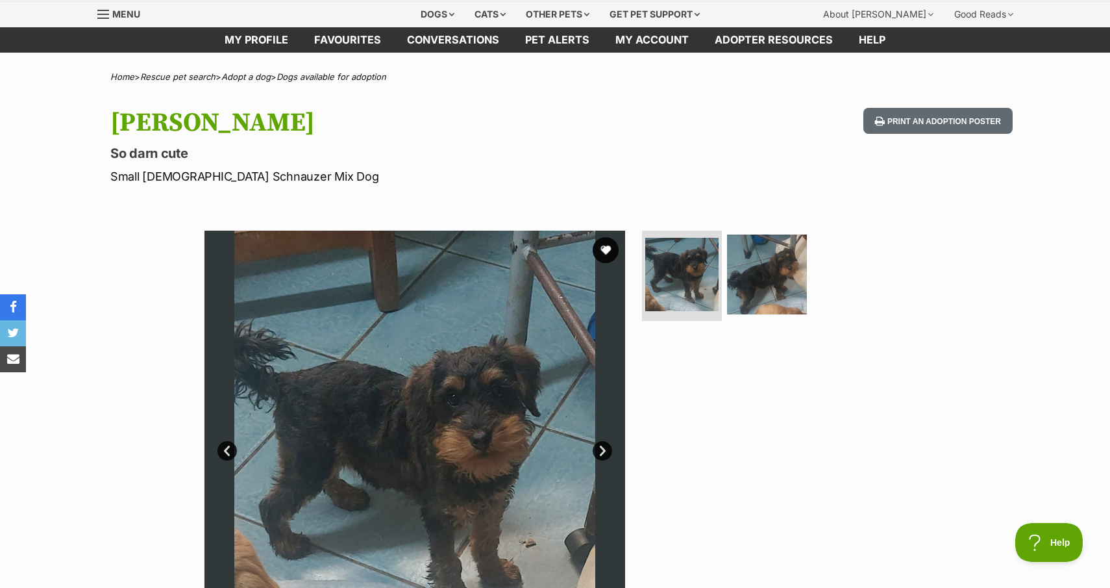
scroll to position [53, 0]
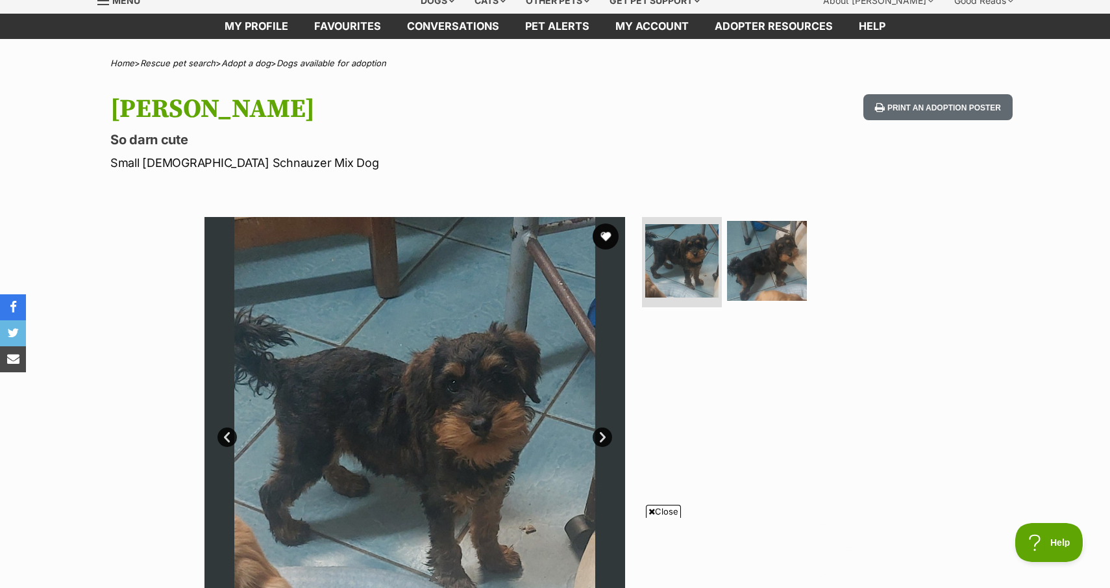
click at [606, 437] on link "Next" at bounding box center [602, 436] width 19 height 19
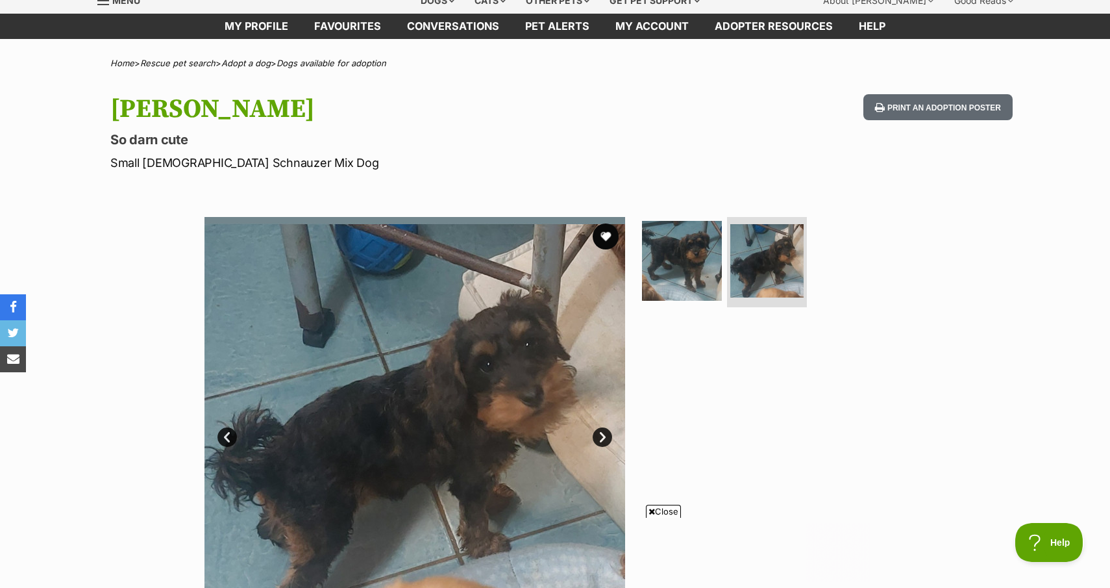
click at [606, 437] on link "Next" at bounding box center [602, 436] width 19 height 19
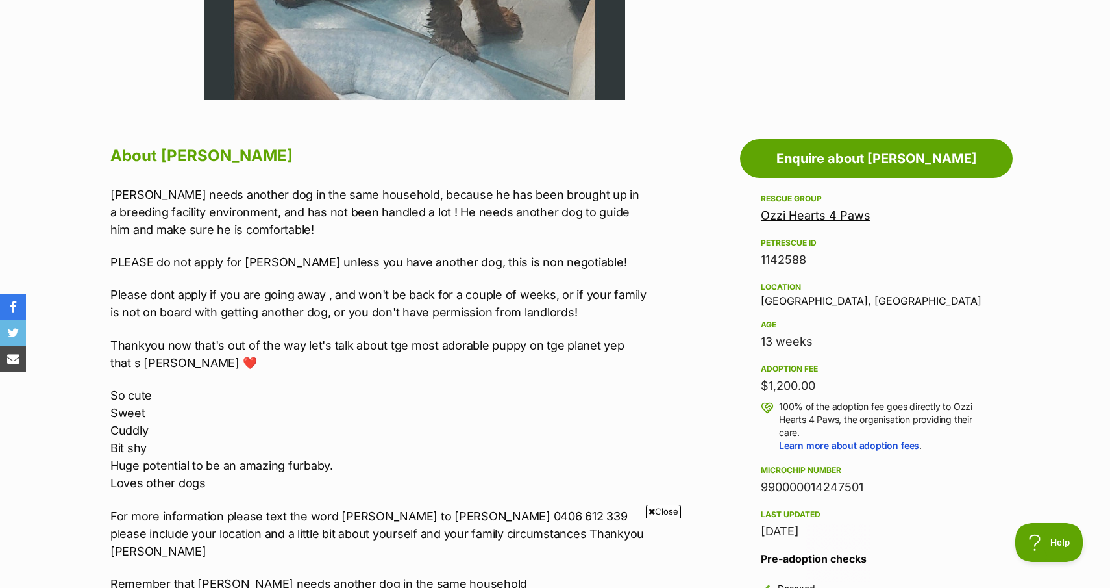
scroll to position [593, 0]
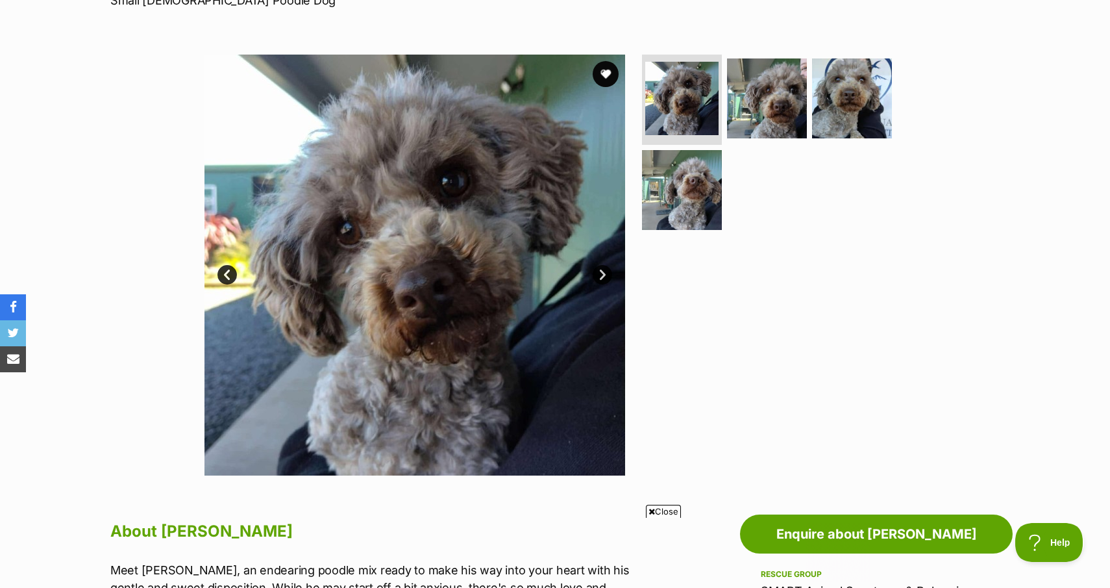
scroll to position [217, 0]
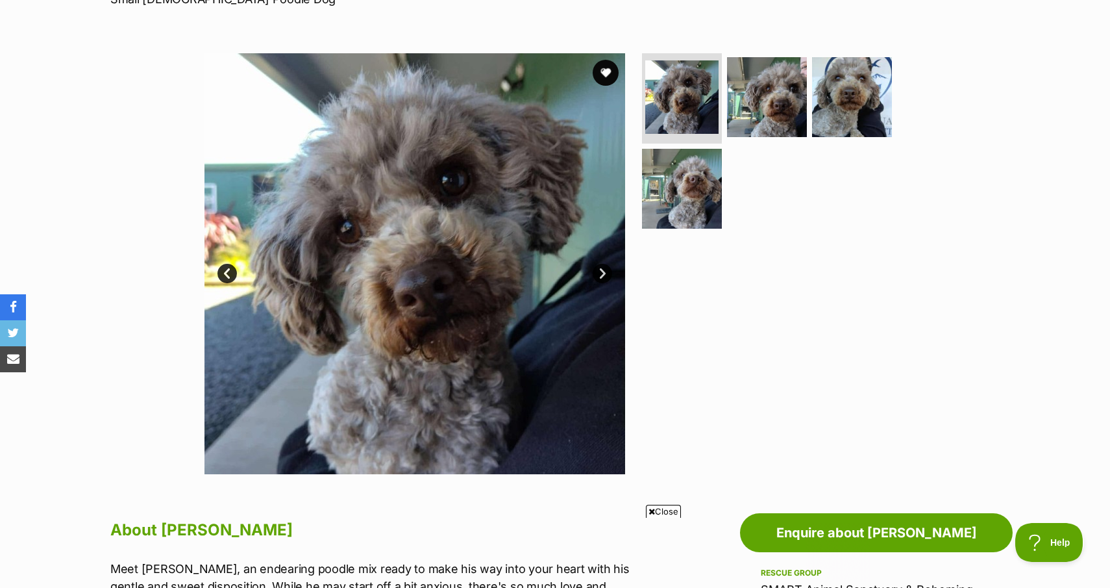
click at [608, 273] on link "Next" at bounding box center [602, 273] width 19 height 19
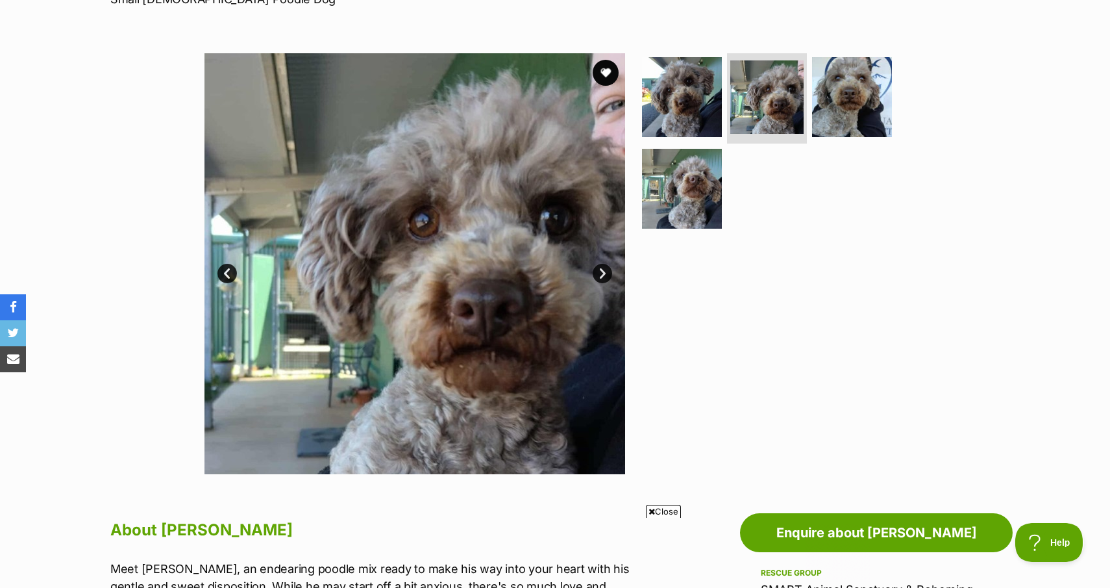
click at [608, 273] on link "Next" at bounding box center [602, 273] width 19 height 19
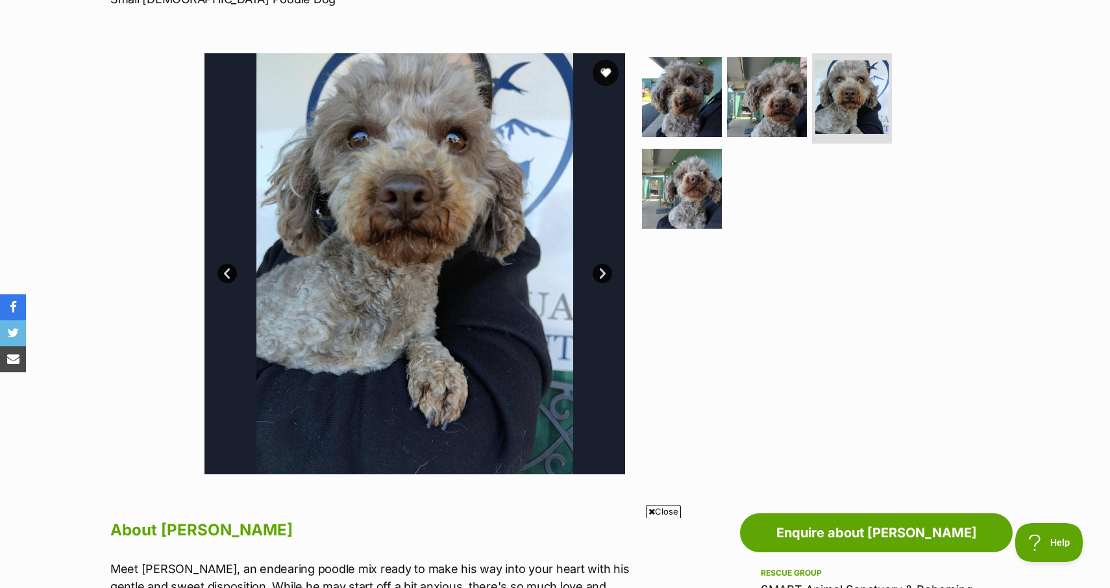
click at [607, 273] on link "Next" at bounding box center [602, 273] width 19 height 19
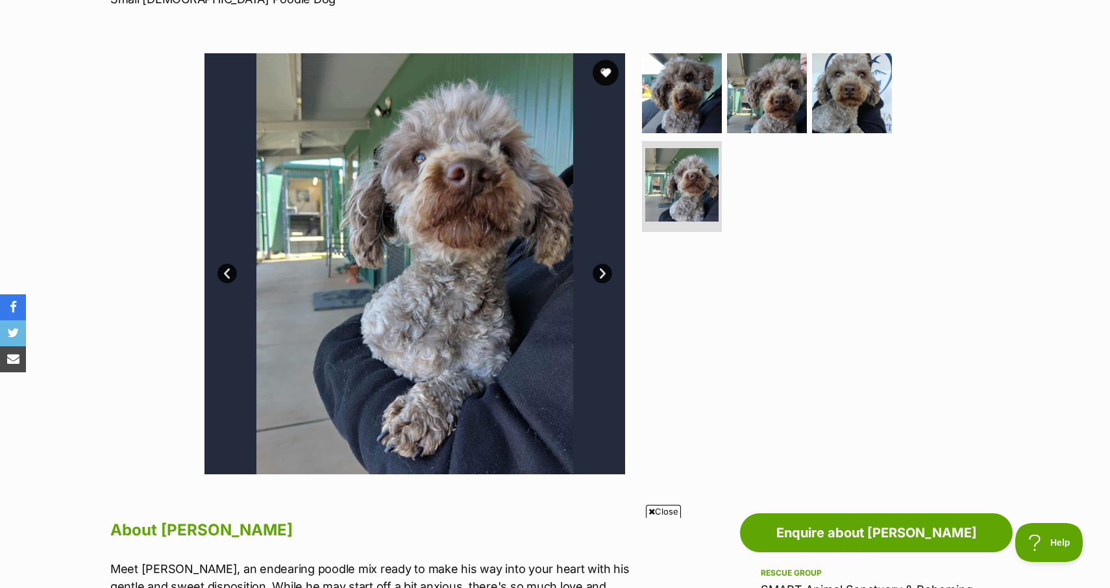
click at [607, 273] on link "Next" at bounding box center [602, 273] width 19 height 19
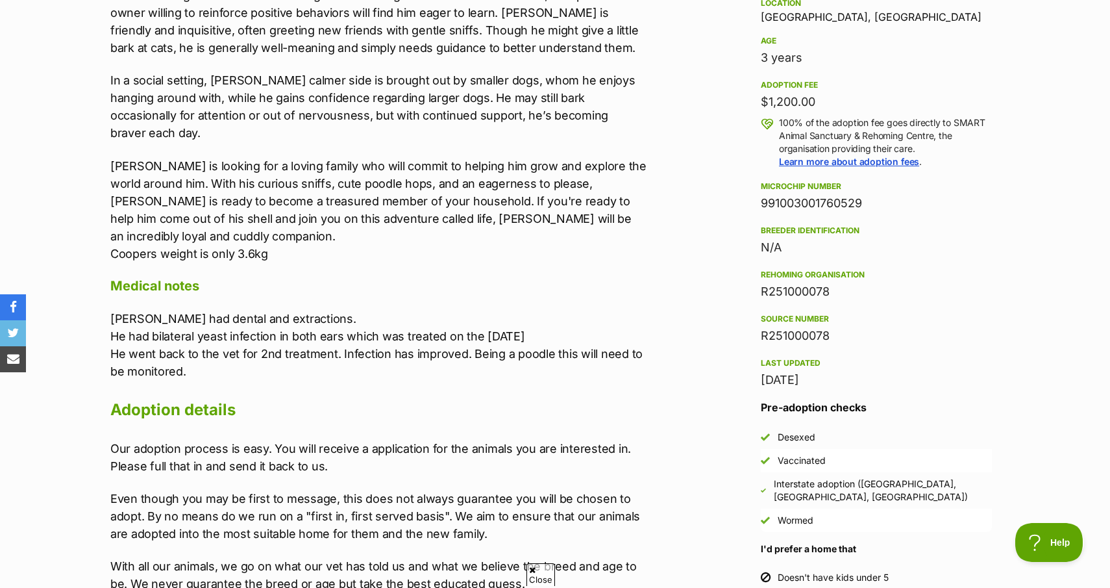
scroll to position [0, 0]
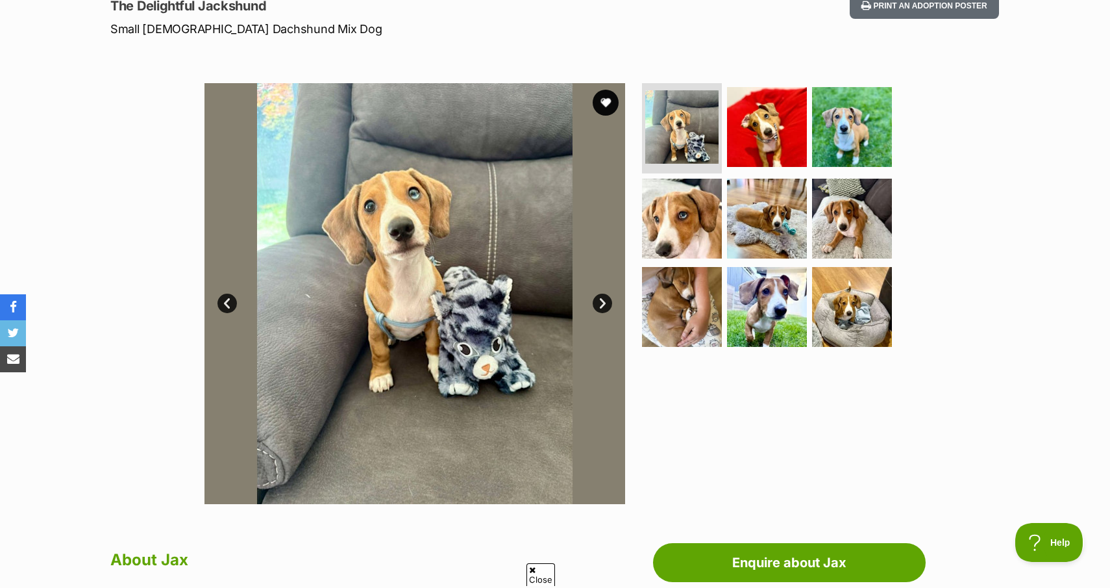
scroll to position [203, 0]
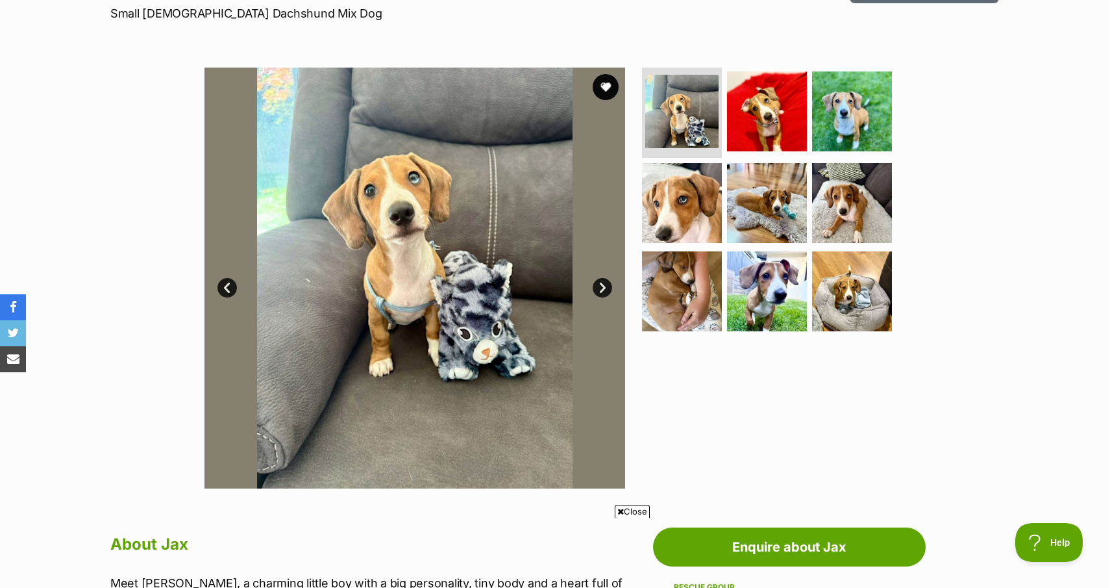
click at [602, 286] on link "Next" at bounding box center [602, 287] width 19 height 19
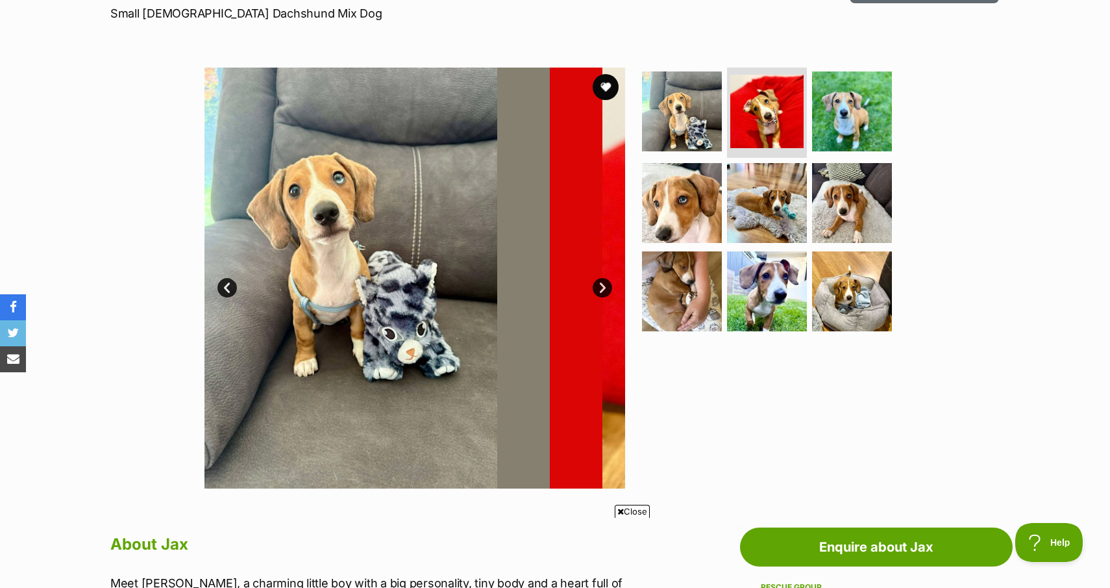
scroll to position [0, 0]
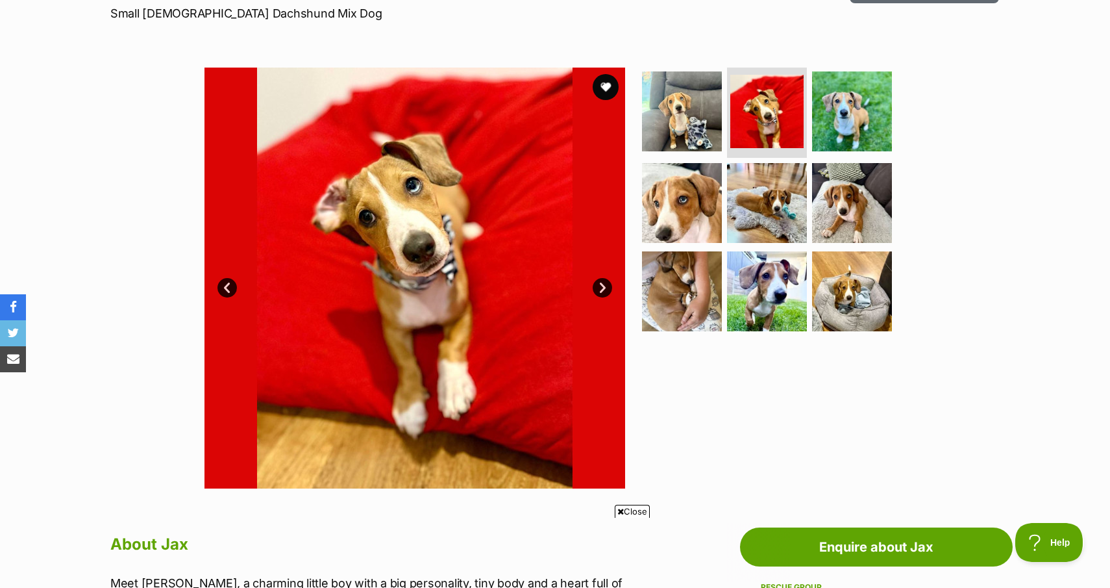
click at [602, 286] on link "Next" at bounding box center [602, 287] width 19 height 19
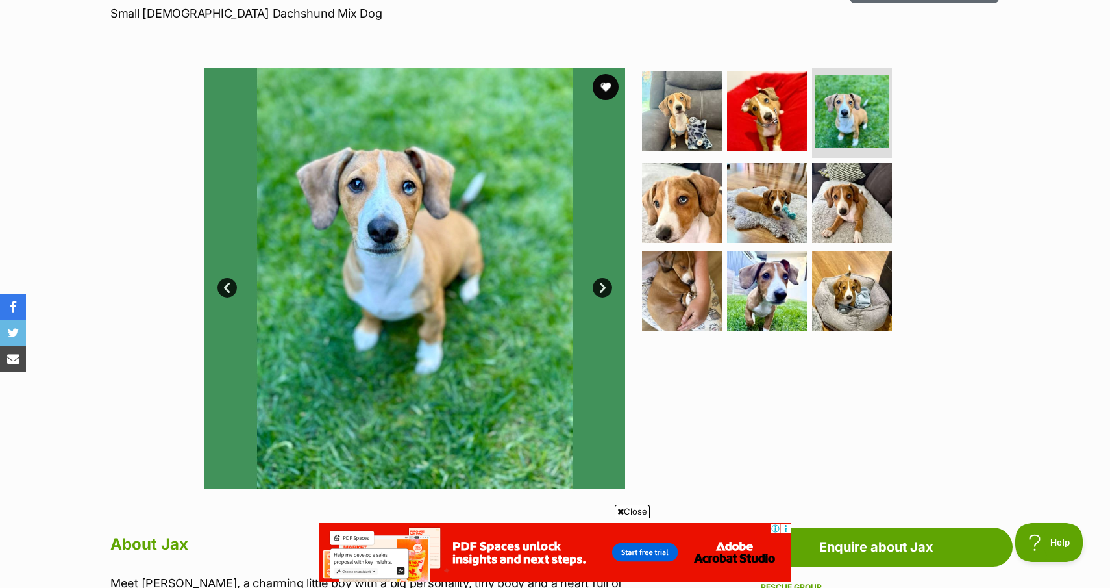
click at [602, 286] on link "Next" at bounding box center [602, 287] width 19 height 19
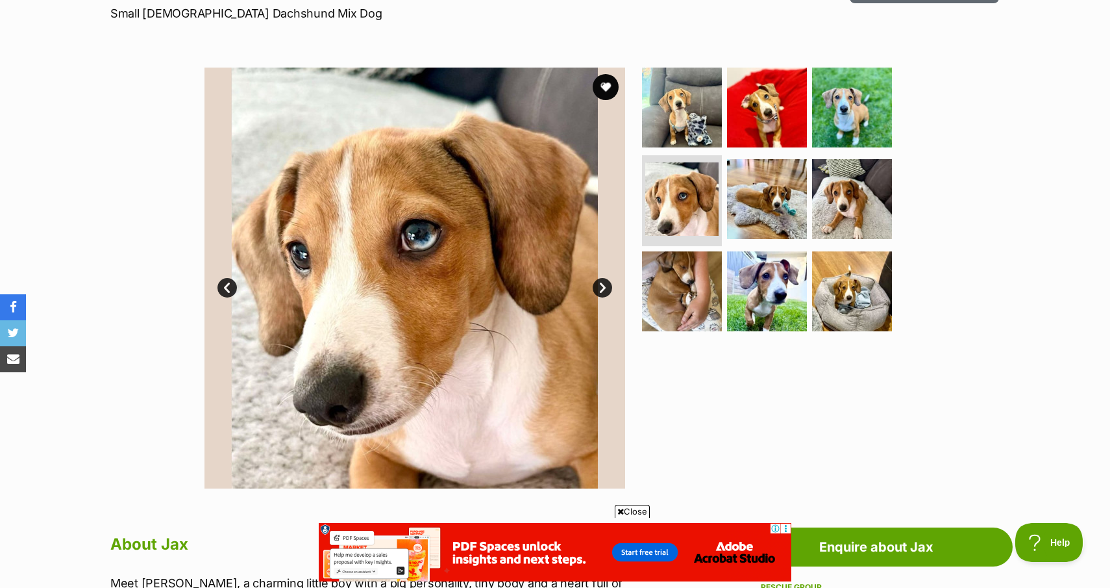
click at [602, 286] on link "Next" at bounding box center [602, 287] width 19 height 19
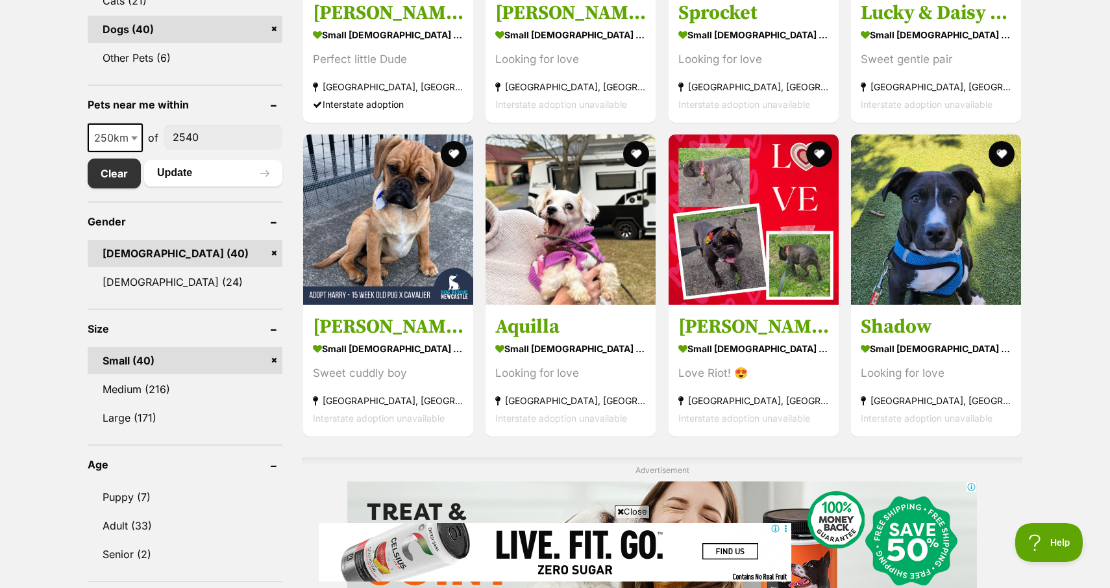
scroll to position [542, 0]
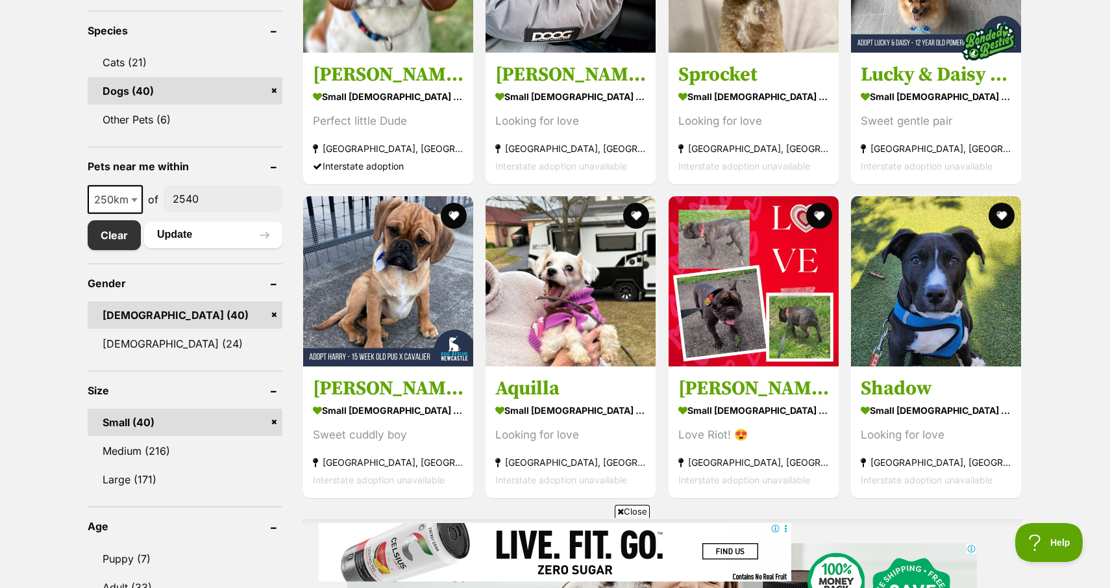
click at [219, 198] on input"] "2540" at bounding box center [223, 198] width 119 height 25
type input"] "2575"
click at [173, 233] on button "Update" at bounding box center [213, 234] width 138 height 26
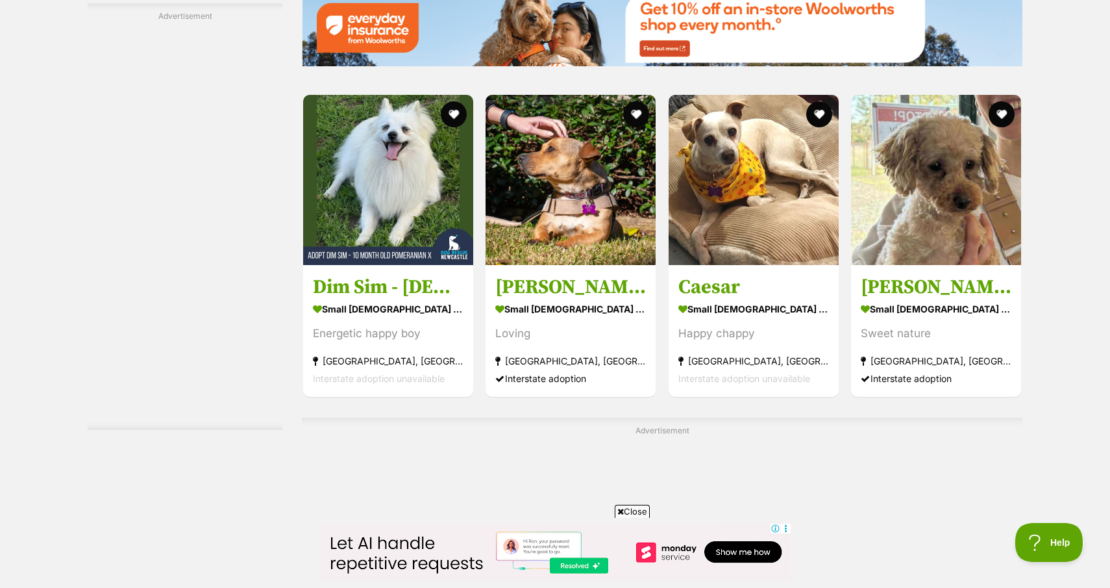
scroll to position [1950, 0]
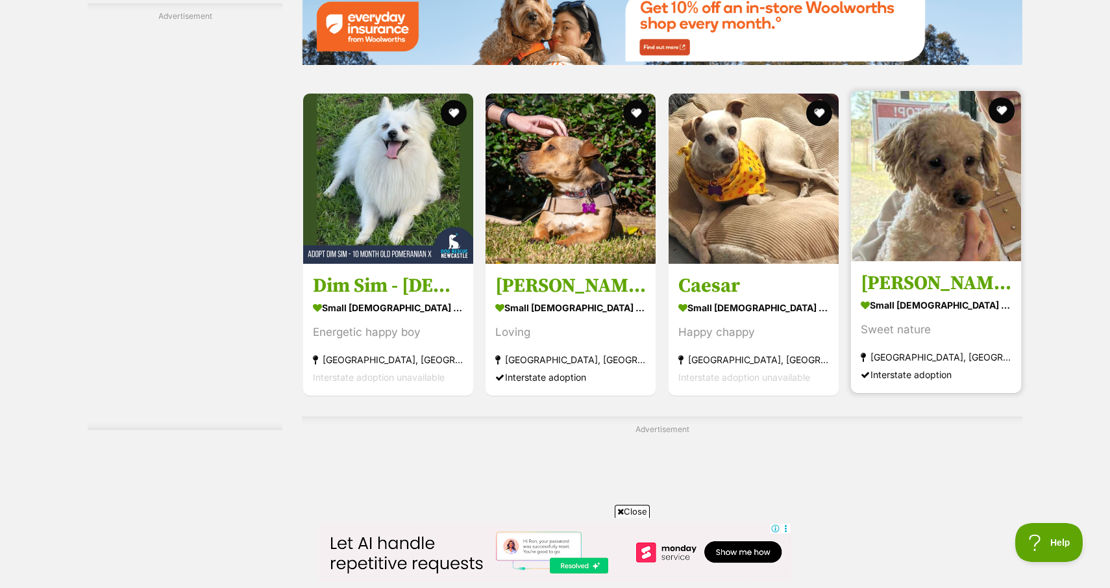
click at [892, 297] on strong "small [DEMOGRAPHIC_DATA] Dog" at bounding box center [936, 304] width 151 height 19
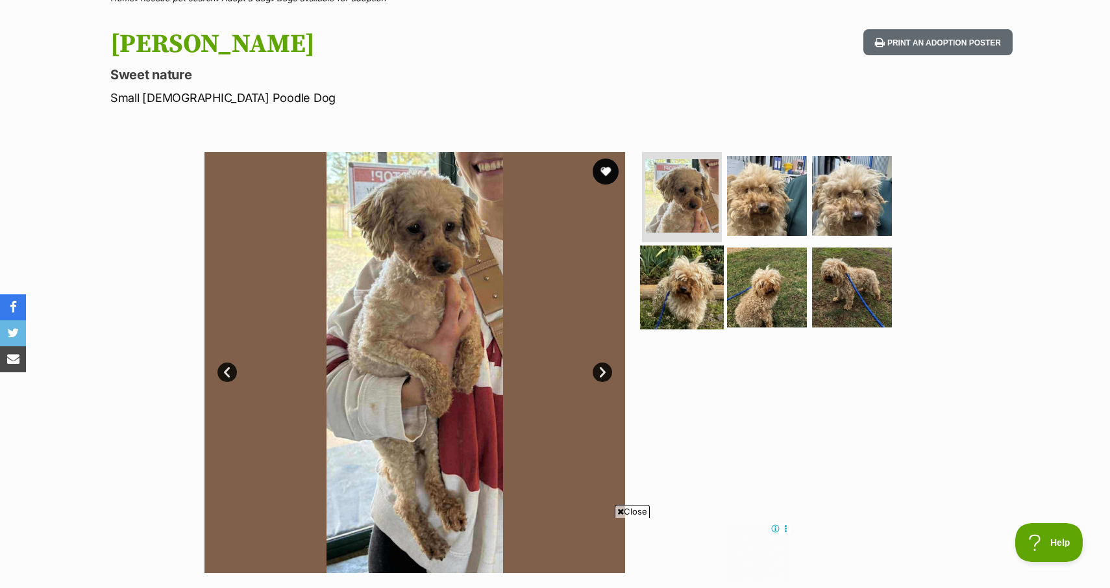
scroll to position [119, 0]
click at [606, 368] on link "Next" at bounding box center [602, 371] width 19 height 19
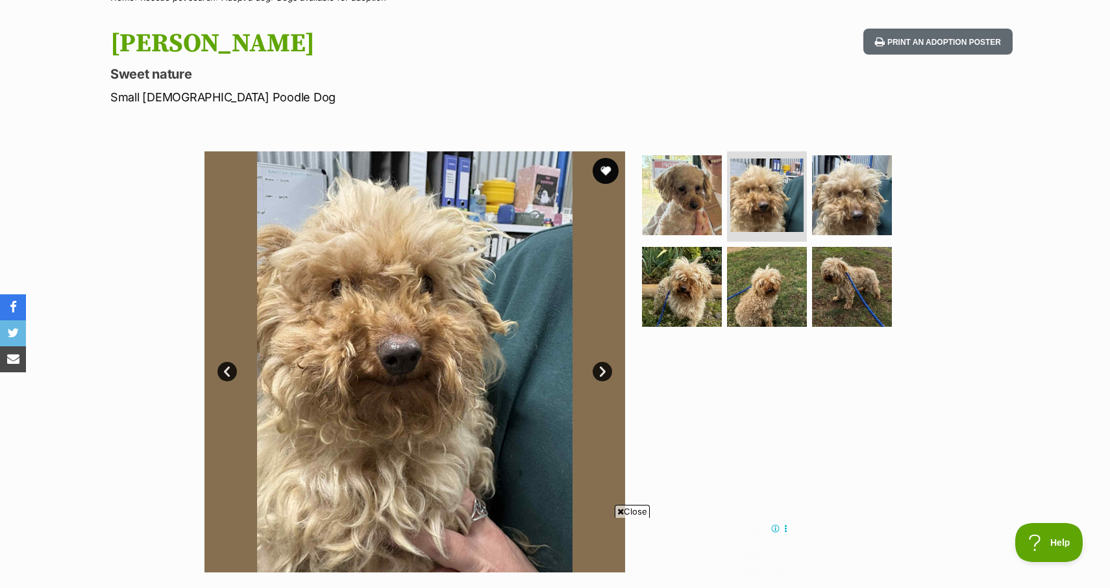
click at [606, 368] on link "Next" at bounding box center [602, 371] width 19 height 19
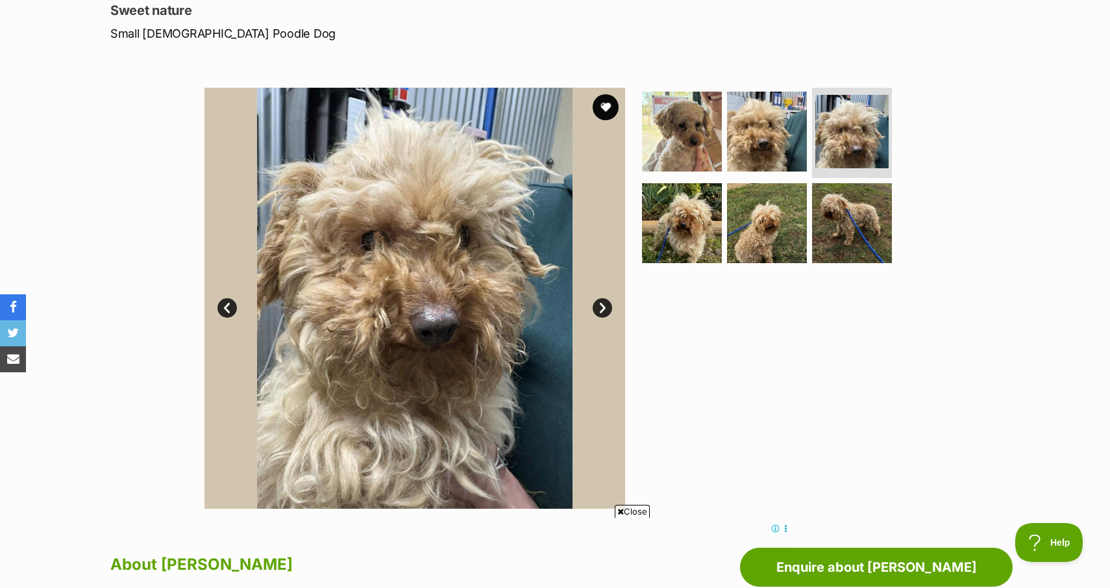
scroll to position [182, 0]
click at [599, 310] on link "Next" at bounding box center [602, 307] width 19 height 19
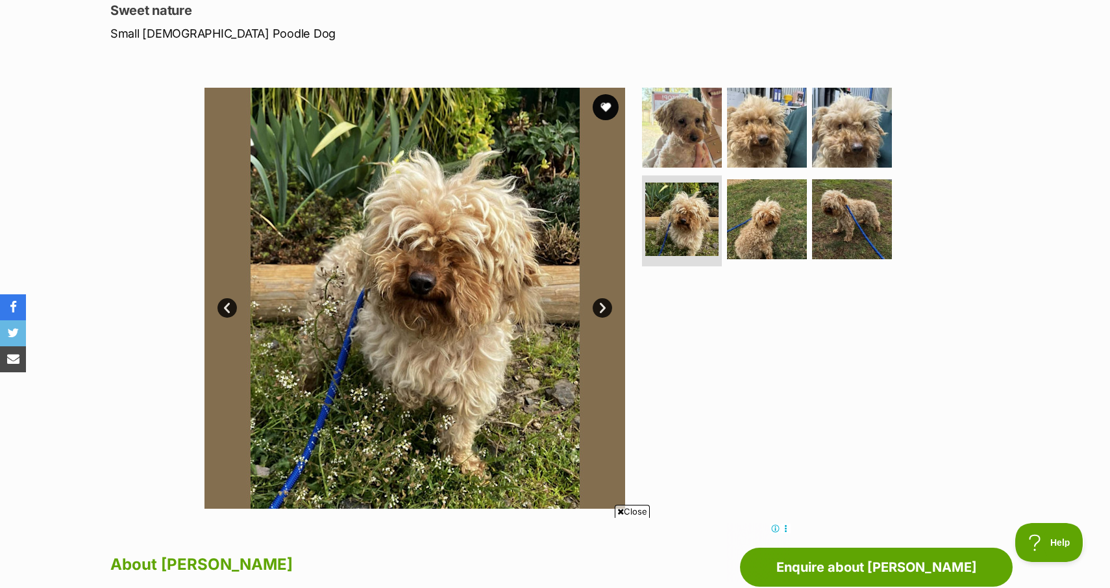
scroll to position [0, 0]
click at [599, 310] on link "Next" at bounding box center [602, 307] width 19 height 19
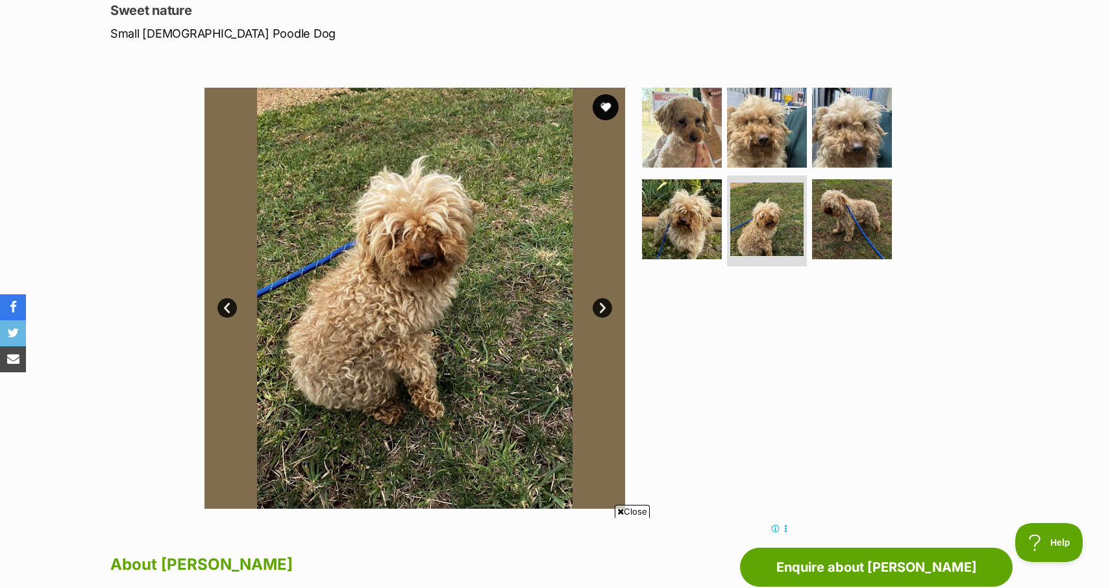
click at [599, 310] on link "Next" at bounding box center [602, 307] width 19 height 19
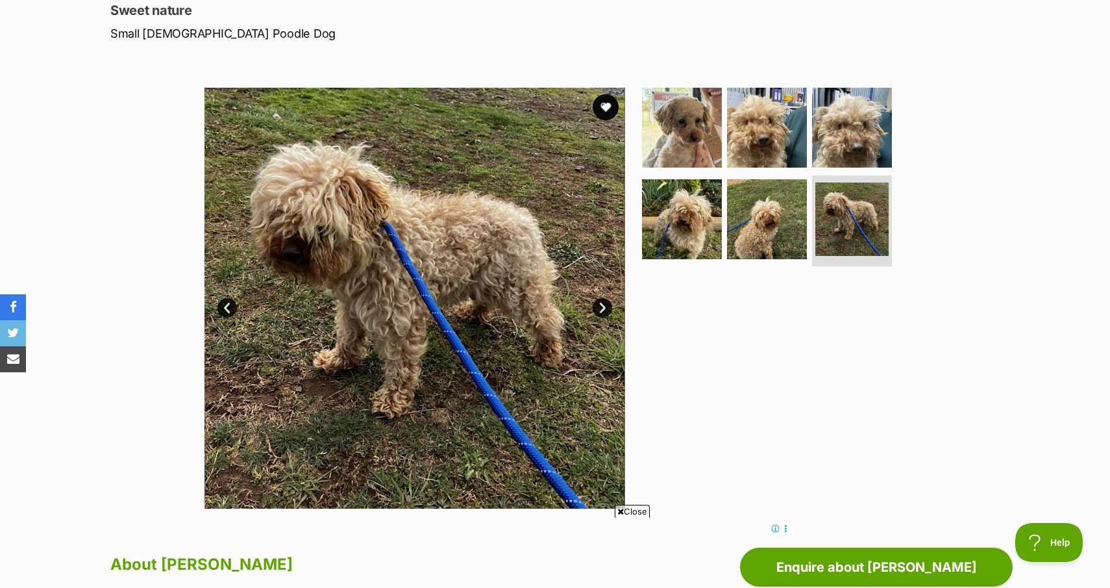
click at [599, 310] on link "Next" at bounding box center [602, 307] width 19 height 19
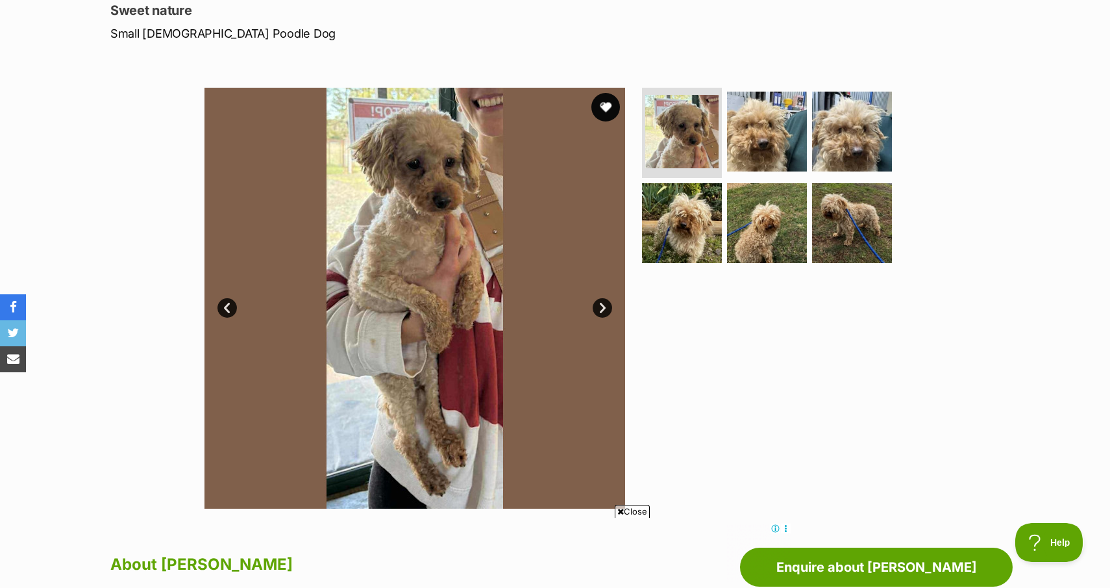
click at [604, 105] on button "favourite" at bounding box center [606, 107] width 29 height 29
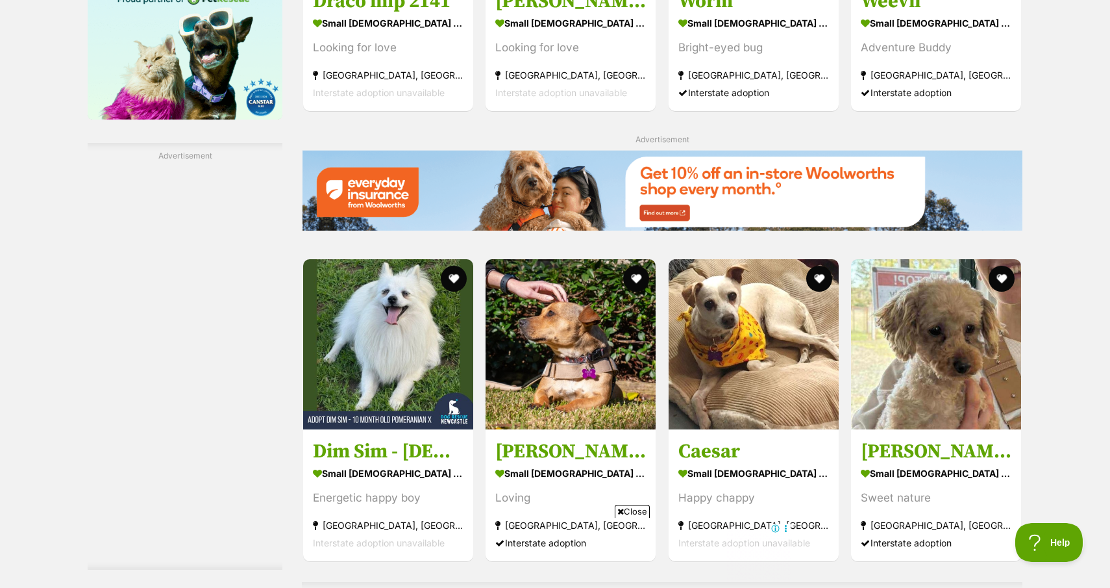
scroll to position [1939, 0]
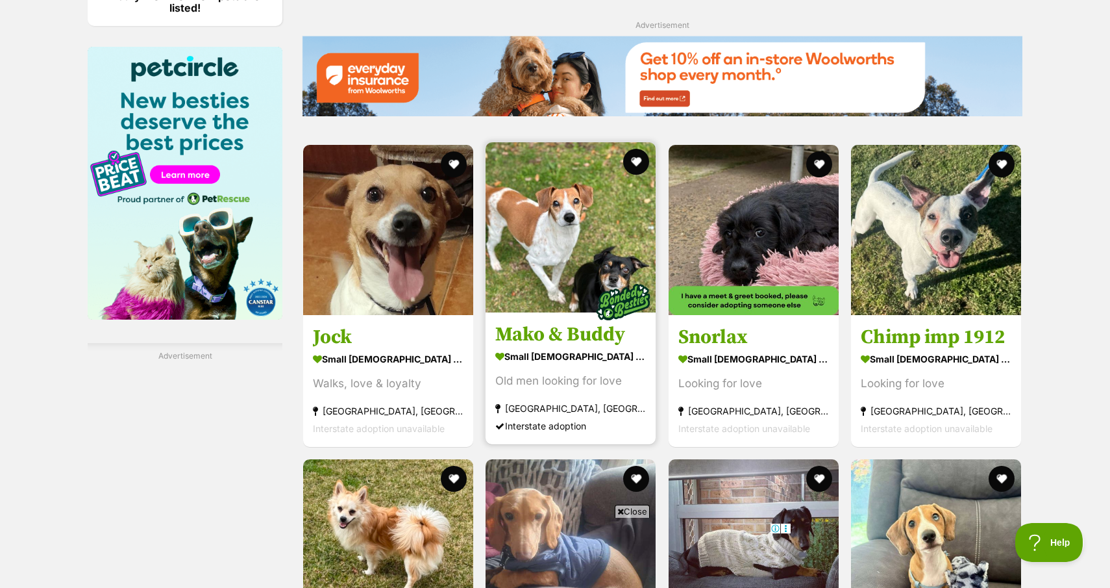
scroll to position [1586, 0]
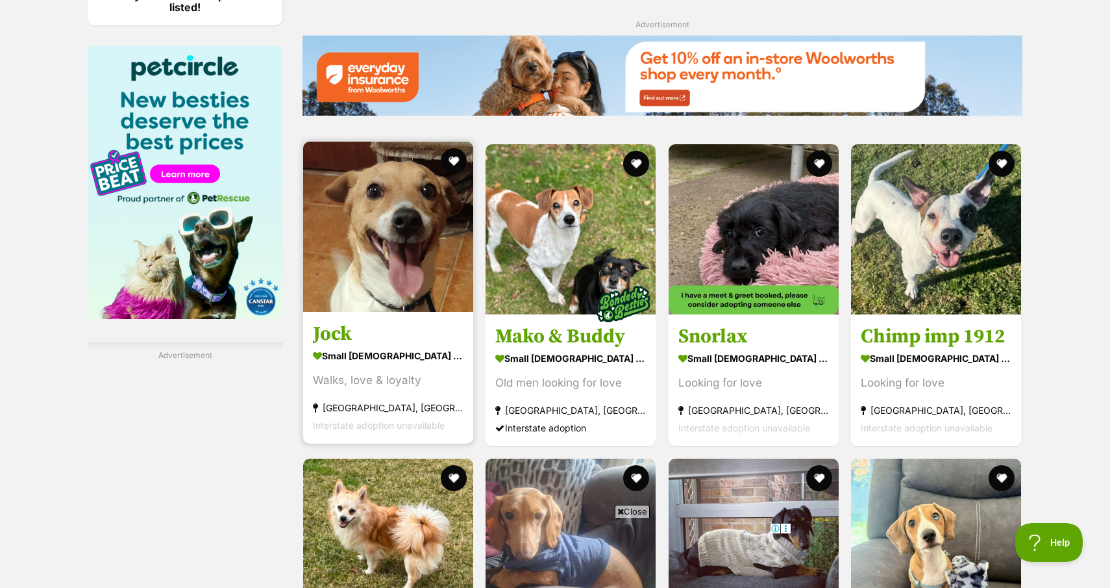
click at [355, 365] on section "small [DEMOGRAPHIC_DATA] Dog Walks, love & loyalty [GEOGRAPHIC_DATA], [GEOGRAPH…" at bounding box center [388, 390] width 151 height 88
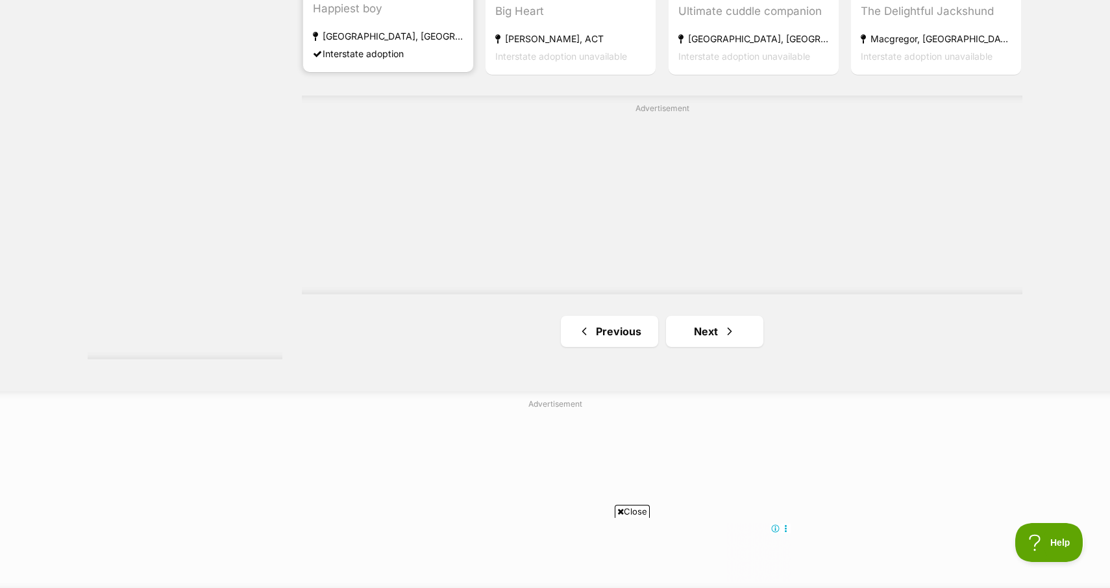
scroll to position [2274, 0]
click at [714, 327] on link "Next" at bounding box center [714, 328] width 97 height 31
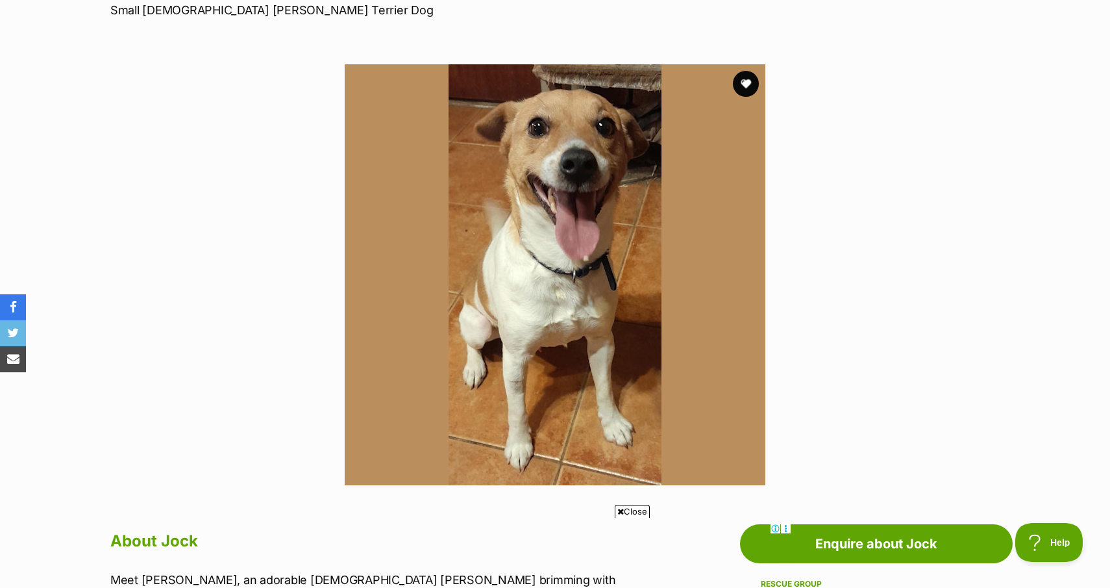
scroll to position [201, 0]
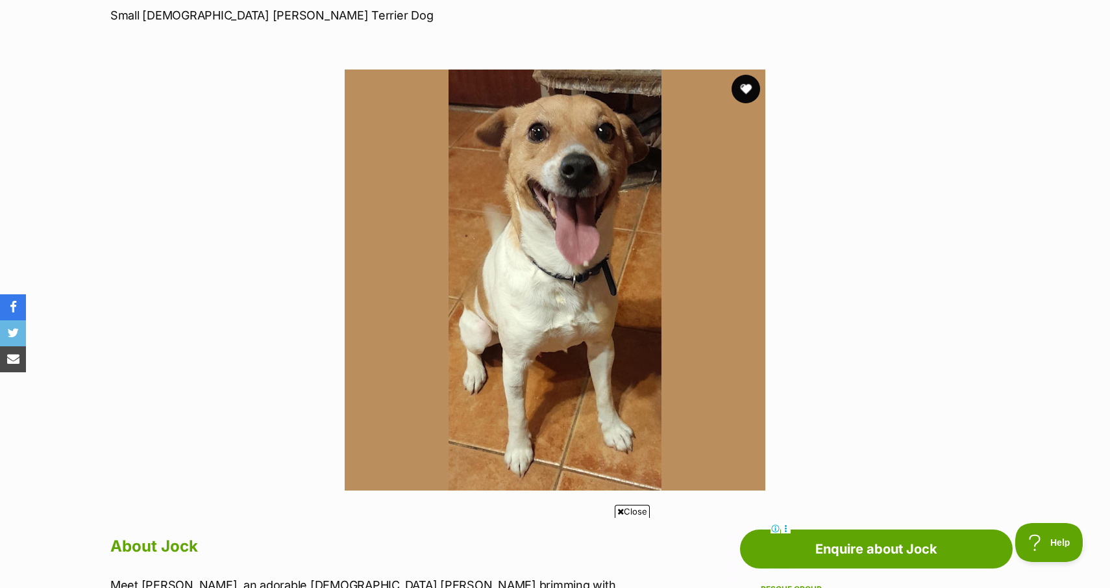
click at [747, 85] on button "favourite" at bounding box center [746, 89] width 29 height 29
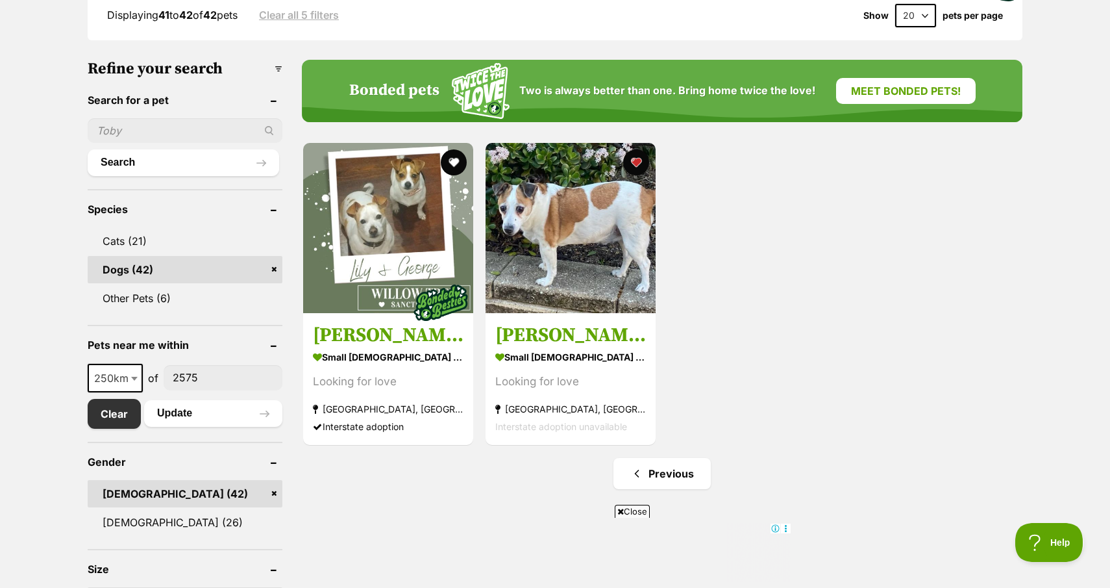
scroll to position [363, 0]
